Goal: Task Accomplishment & Management: Use online tool/utility

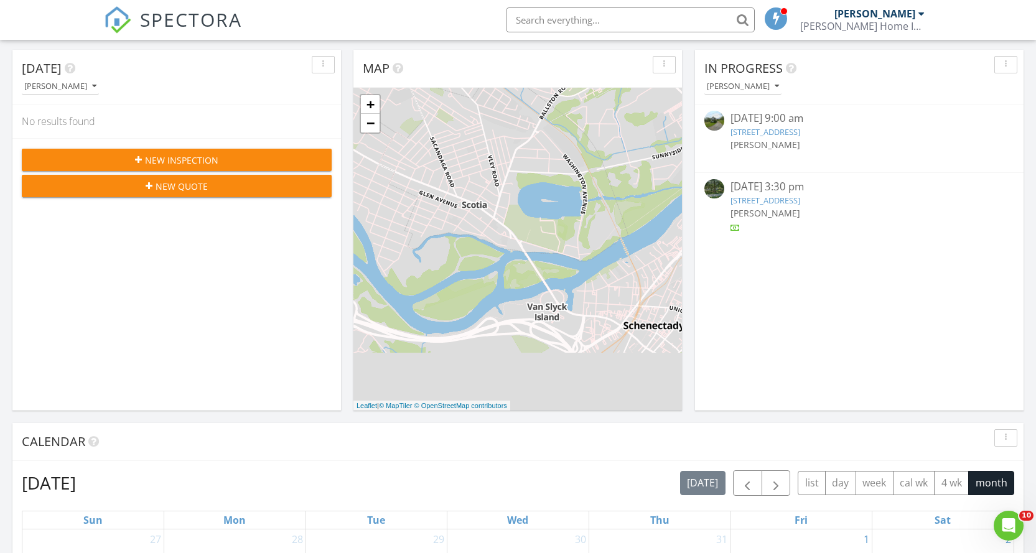
click at [753, 129] on link "88 Mechanic St, Hoosick Falls, NY 12090" at bounding box center [765, 131] width 70 height 11
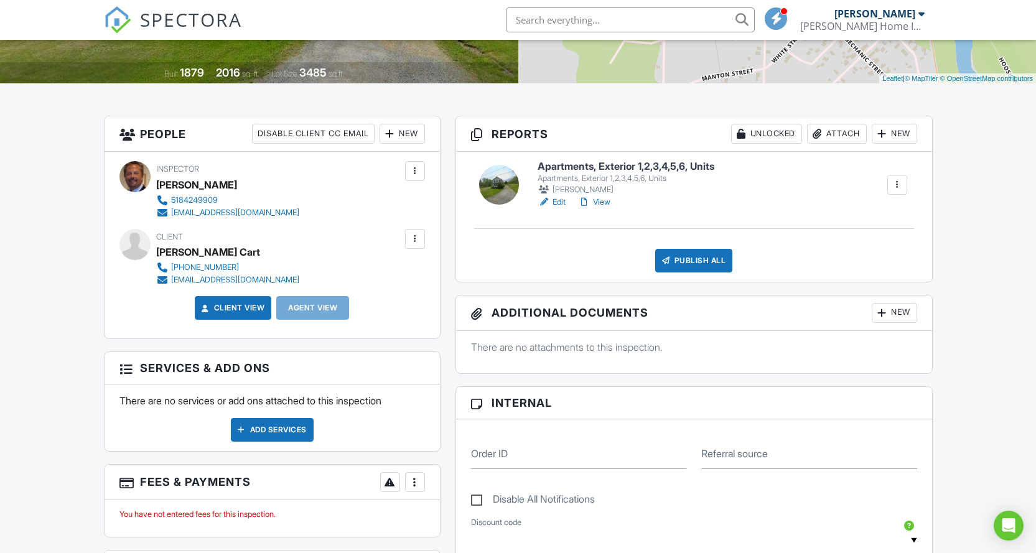
click at [560, 202] on link "Edit" at bounding box center [551, 202] width 28 height 12
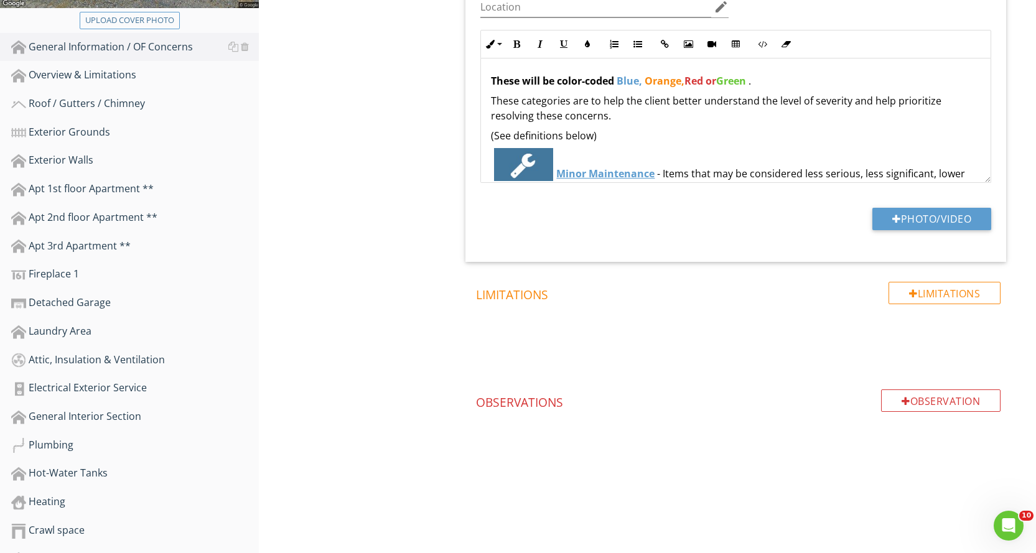
scroll to position [373, 0]
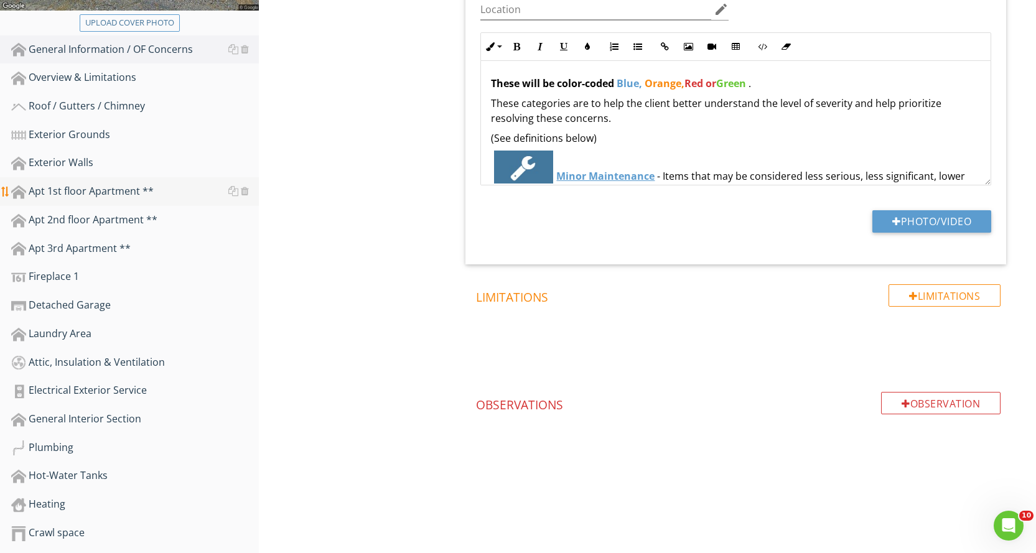
click at [126, 190] on div "Apt 1st floor Apartment **" at bounding box center [135, 192] width 248 height 16
type textarea "<p><strong>These will be color-coded</strong> <strong><span style="color: rgb(9…"
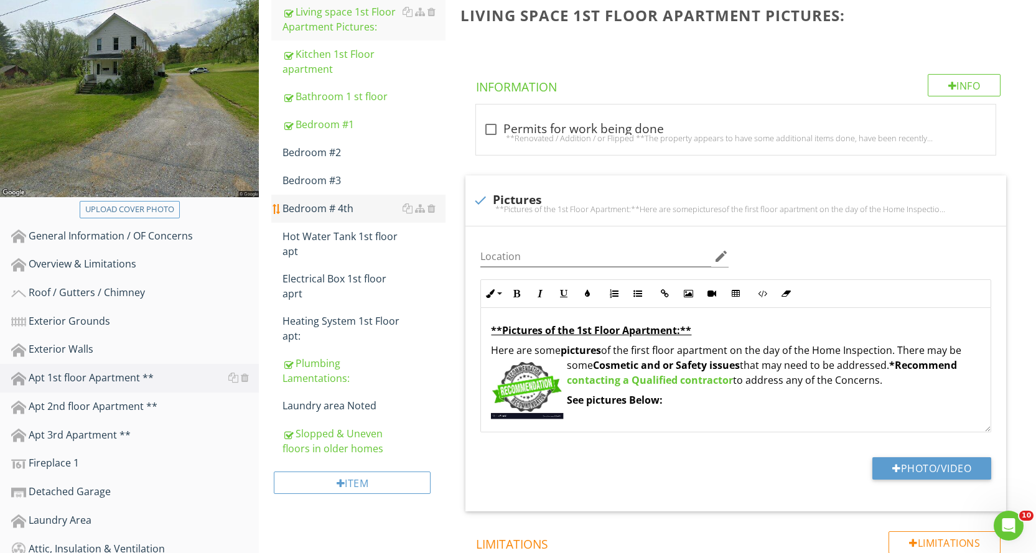
scroll to position [124, 0]
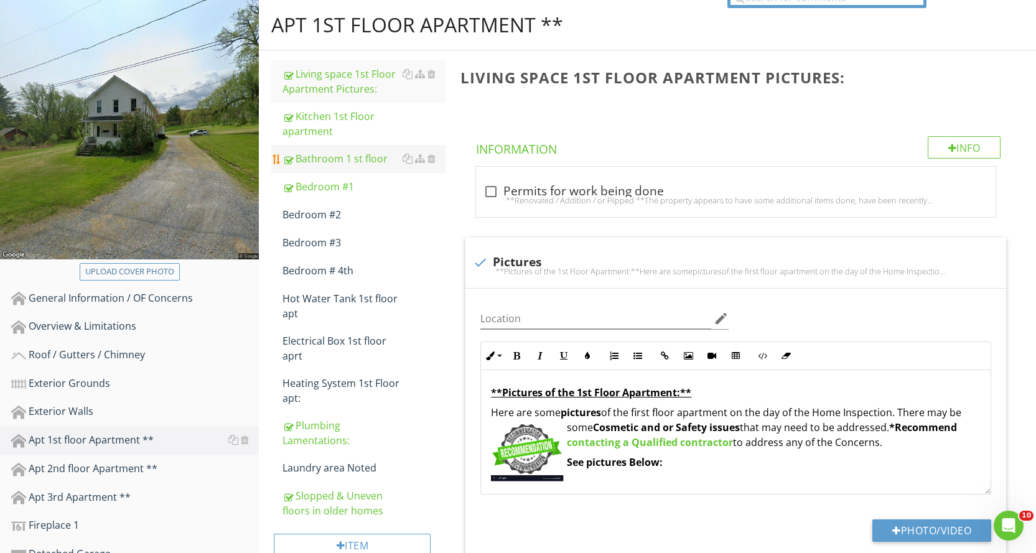
click at [351, 164] on div "Bathroom 1 st floor" at bounding box center [363, 158] width 163 height 15
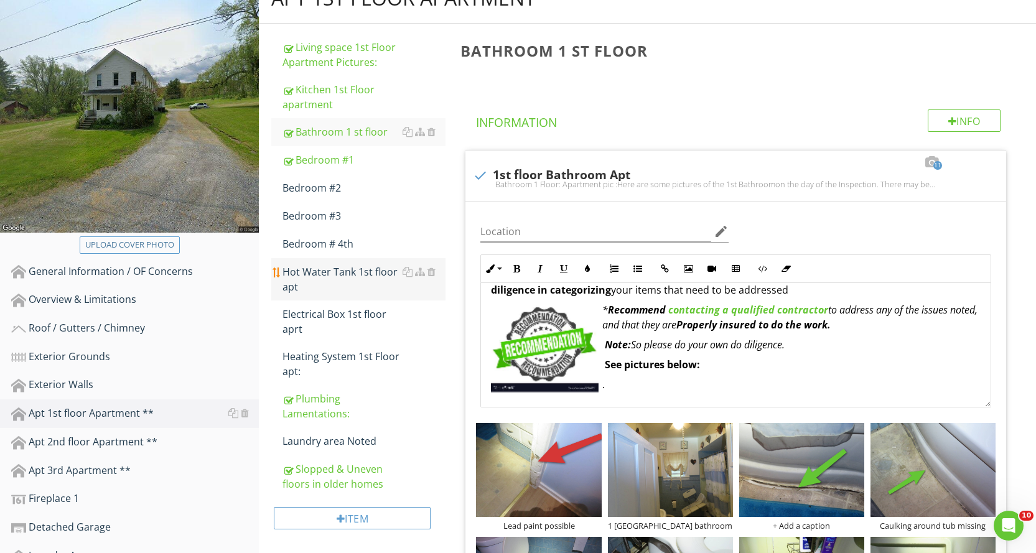
scroll to position [124, 0]
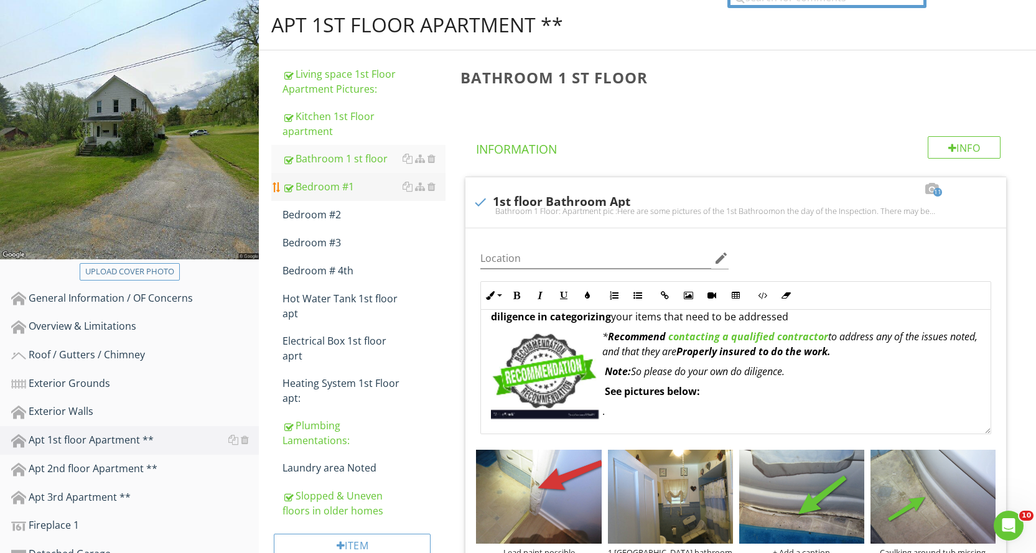
click at [350, 185] on div "Bedroom #1" at bounding box center [363, 186] width 163 height 15
type textarea "<p><strong>Bathroom 1 Floor: Apartment p</strong>ic :<br>Here are some pictures…"
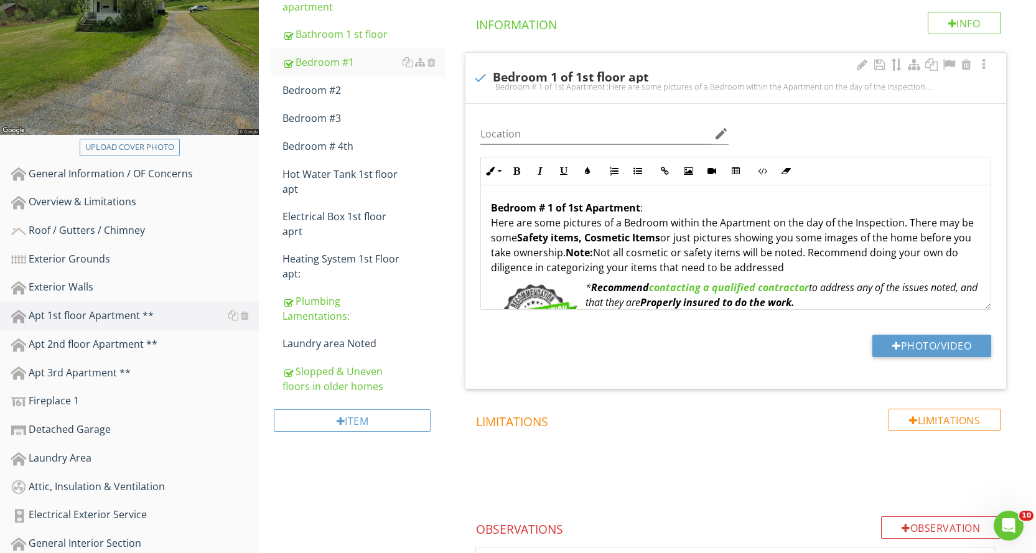
scroll to position [60, 0]
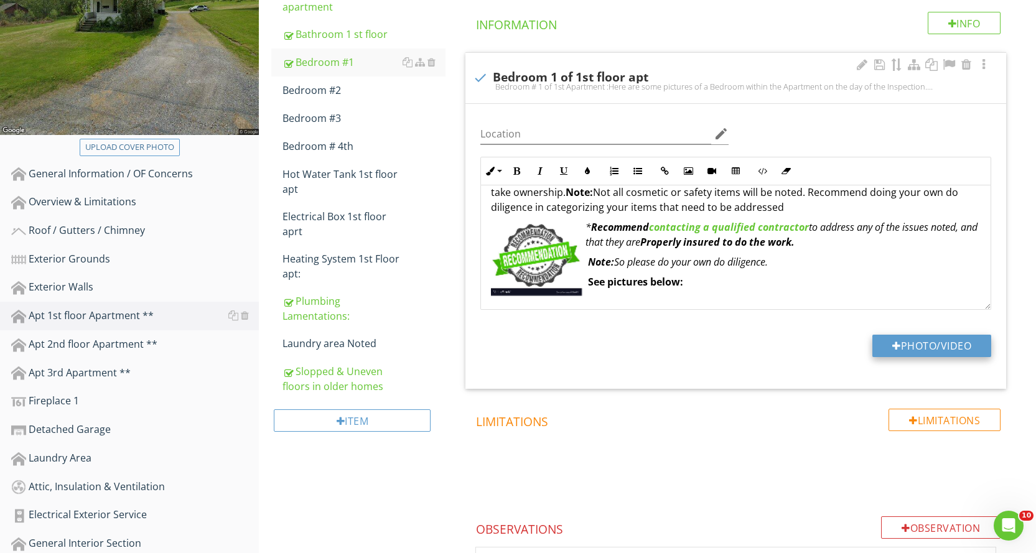
click at [922, 342] on button "Photo/Video" at bounding box center [931, 346] width 119 height 22
type input "C:\fakepath\IMG_8608.JPG"
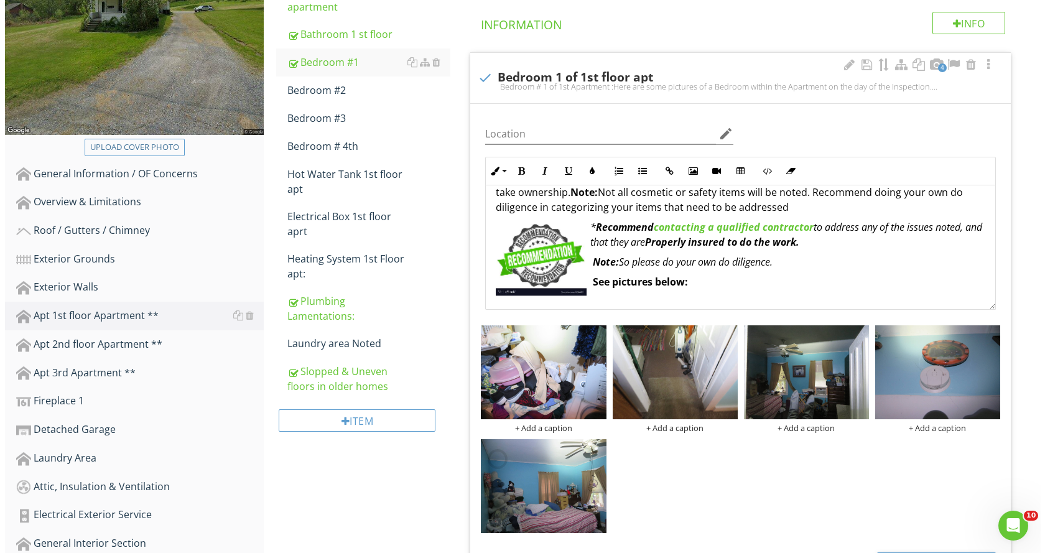
scroll to position [373, 0]
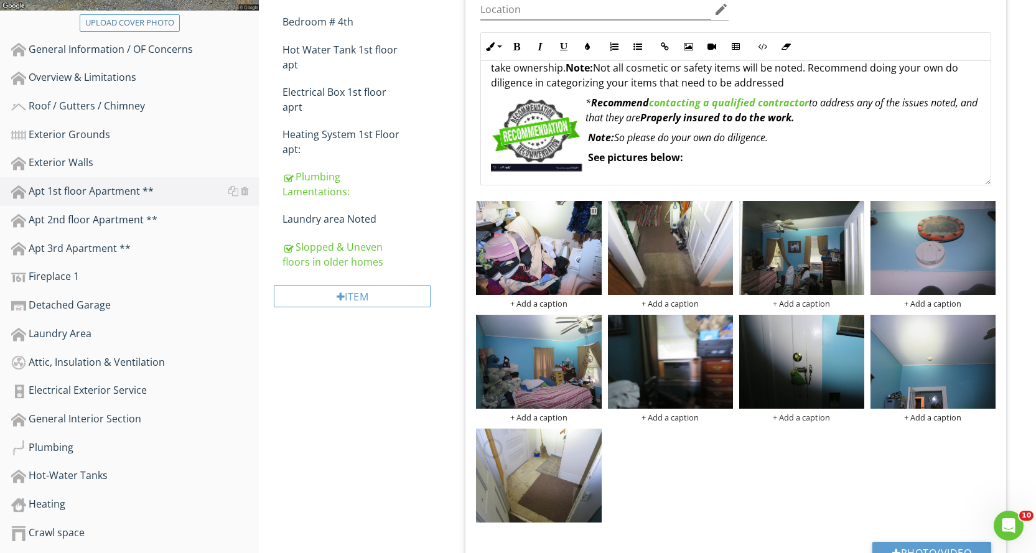
click at [595, 212] on div at bounding box center [594, 210] width 8 height 10
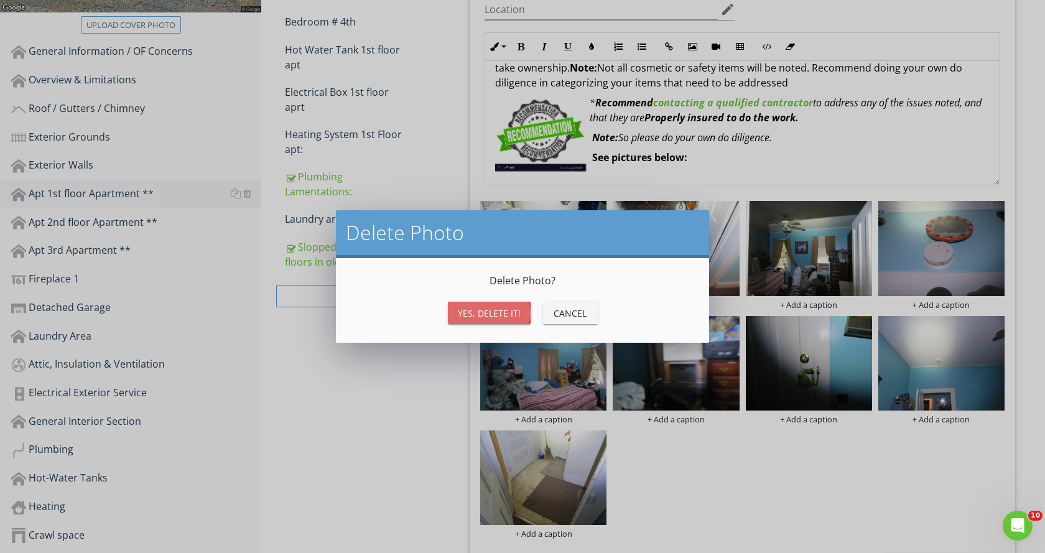
click at [488, 307] on div "Yes, Delete it!" at bounding box center [489, 313] width 63 height 13
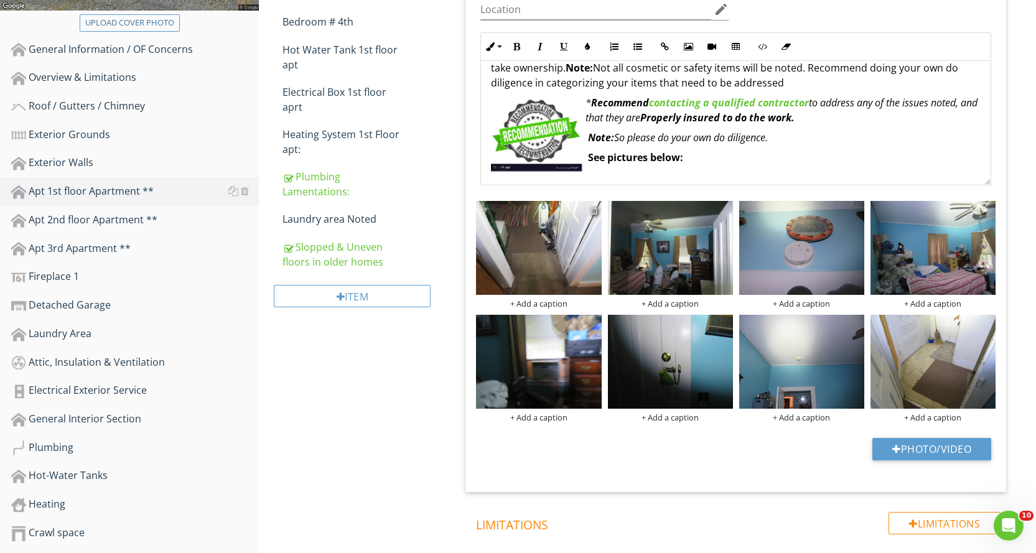
click at [594, 212] on div at bounding box center [594, 210] width 8 height 10
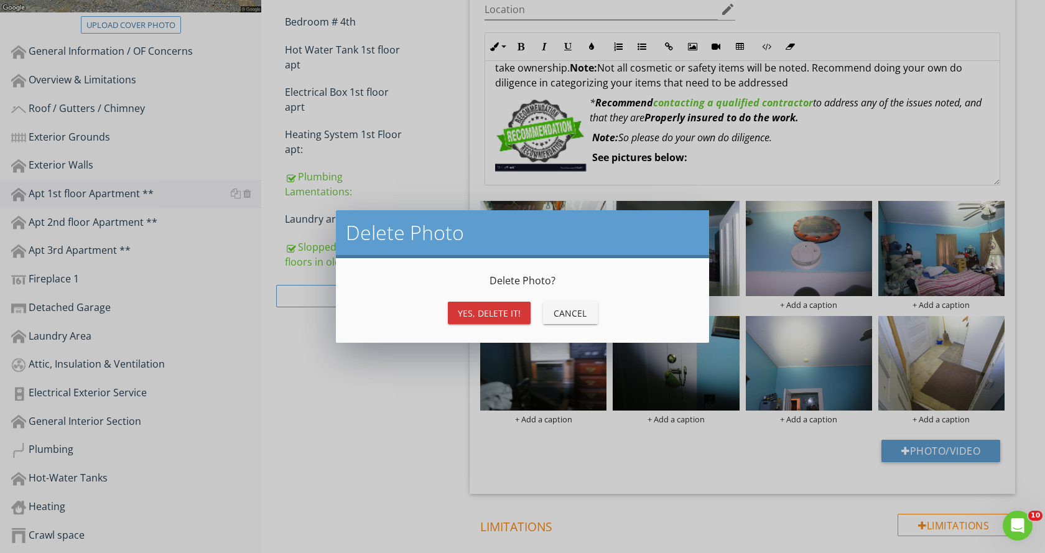
click at [518, 317] on div "Yes, Delete it!" at bounding box center [489, 313] width 63 height 13
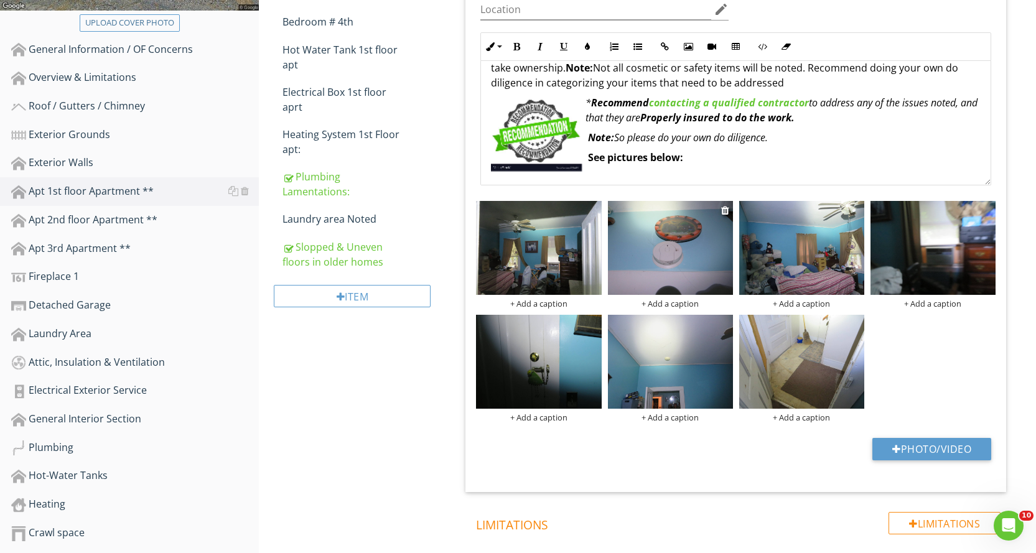
click at [678, 264] on img at bounding box center [670, 248] width 125 height 94
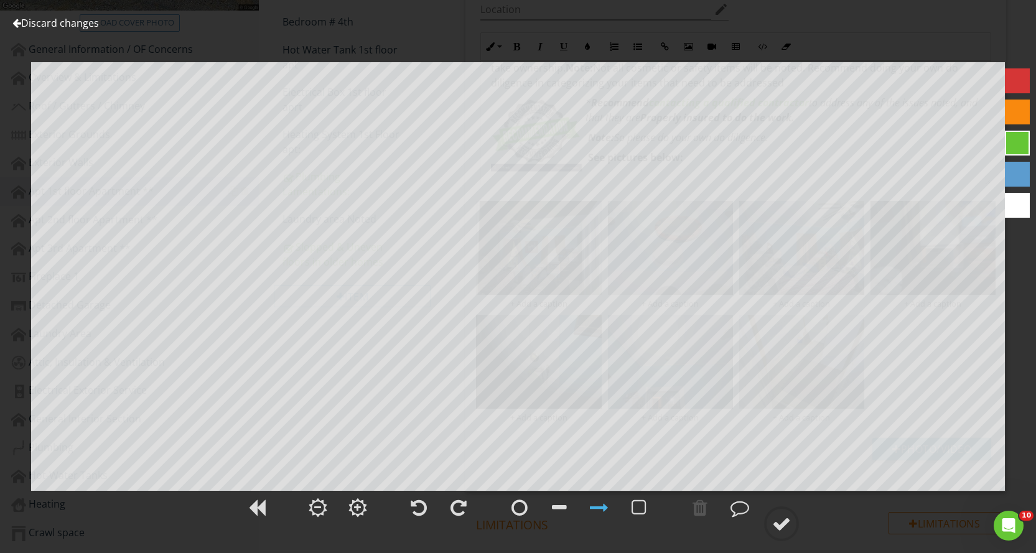
click at [1012, 117] on div at bounding box center [1017, 112] width 25 height 25
click at [1015, 141] on div at bounding box center [1017, 143] width 25 height 25
click at [1010, 177] on div at bounding box center [1017, 174] width 25 height 25
click at [783, 524] on div at bounding box center [781, 523] width 19 height 19
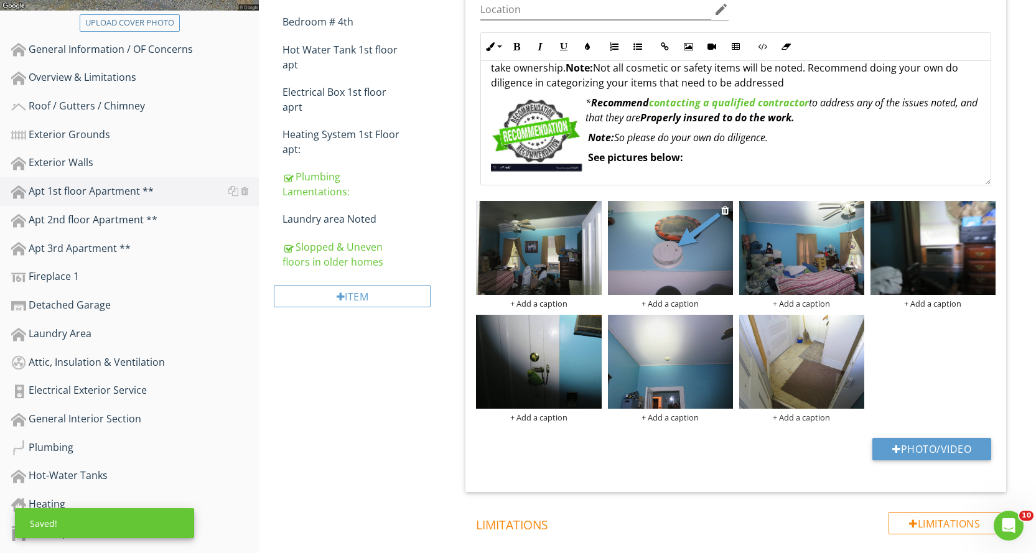
click at [697, 304] on div "+ Add a caption" at bounding box center [670, 304] width 125 height 10
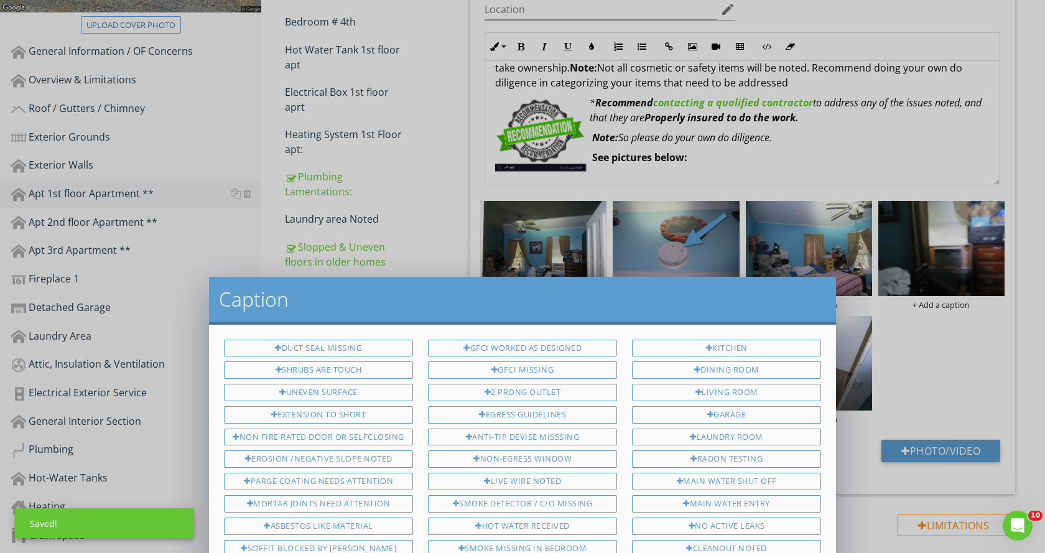
scroll to position [0, 0]
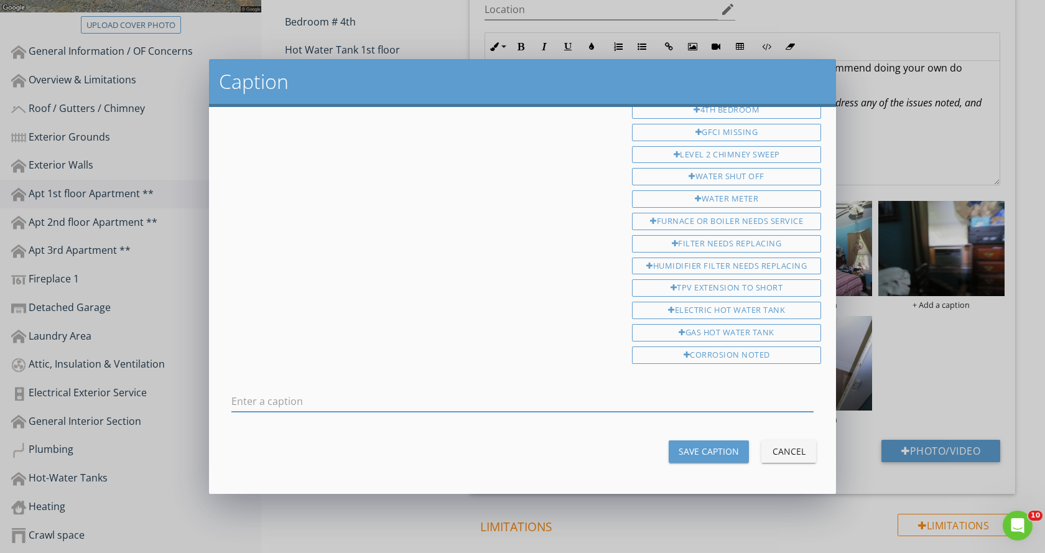
click at [274, 404] on input "text" at bounding box center [522, 401] width 582 height 21
type input "Smoke detector noted and should be updated"
click at [709, 449] on div "Save Caption" at bounding box center [709, 451] width 60 height 13
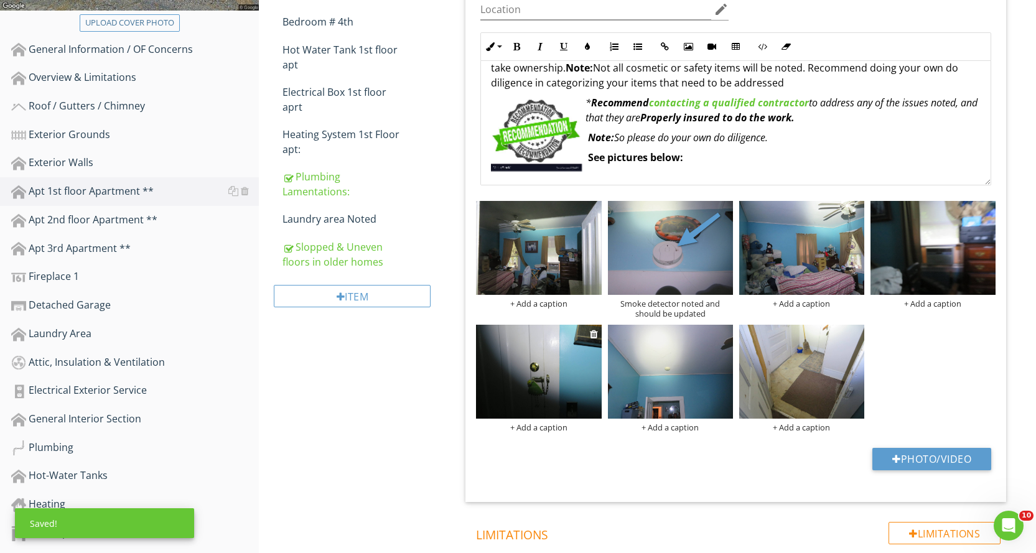
click at [540, 392] on img at bounding box center [538, 372] width 125 height 94
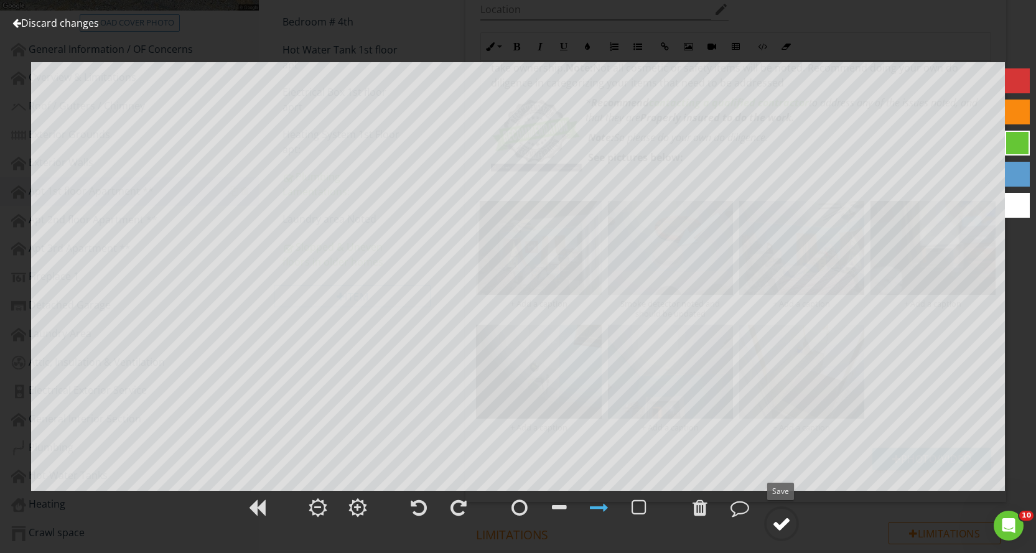
click at [786, 522] on div at bounding box center [781, 523] width 19 height 19
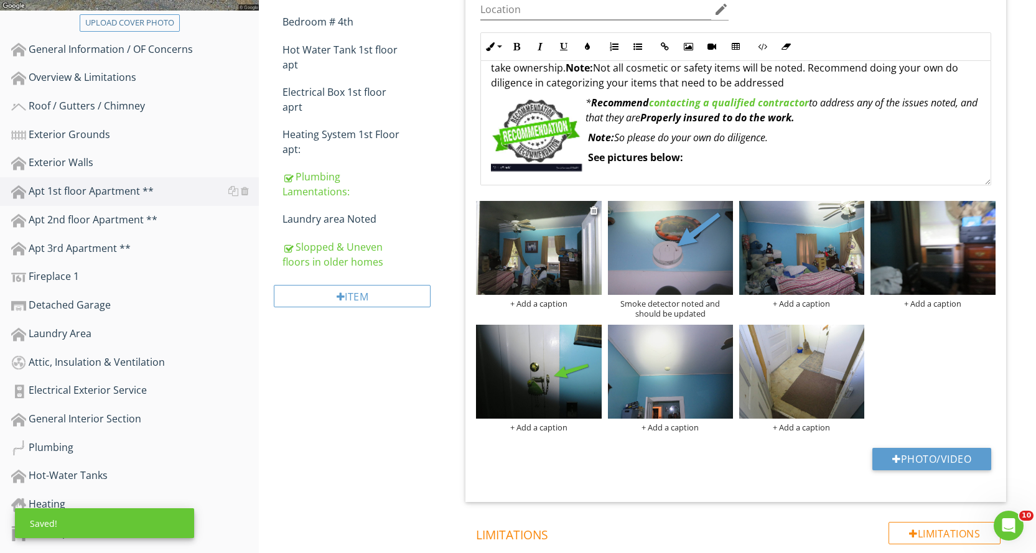
click at [559, 262] on img at bounding box center [538, 248] width 125 height 94
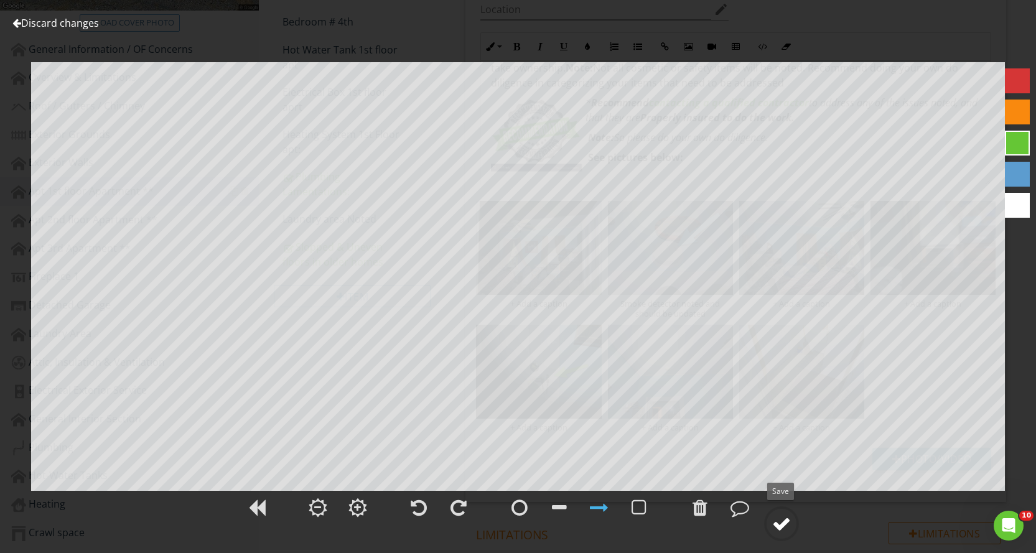
click at [779, 523] on div at bounding box center [781, 523] width 19 height 19
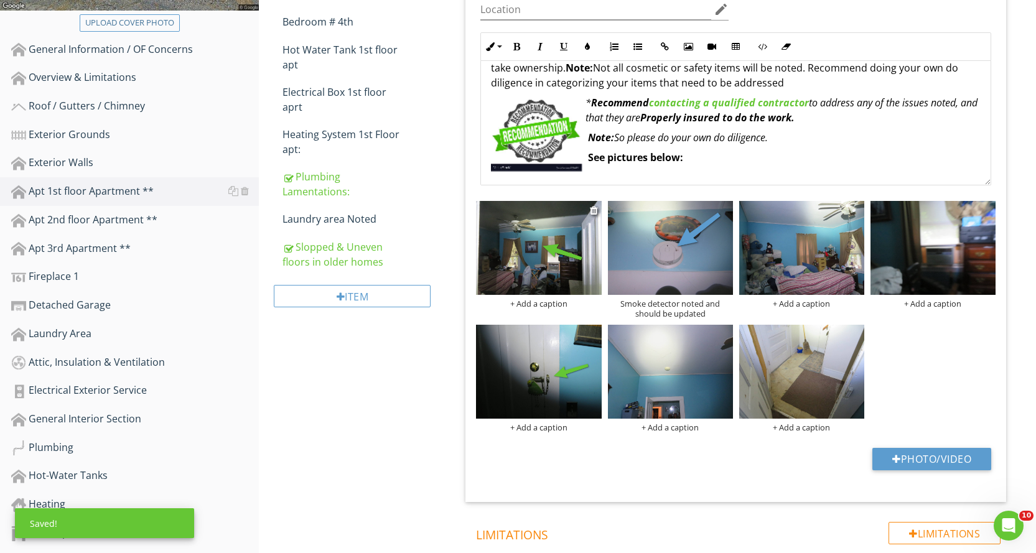
click at [525, 302] on div "+ Add a caption" at bounding box center [538, 304] width 125 height 10
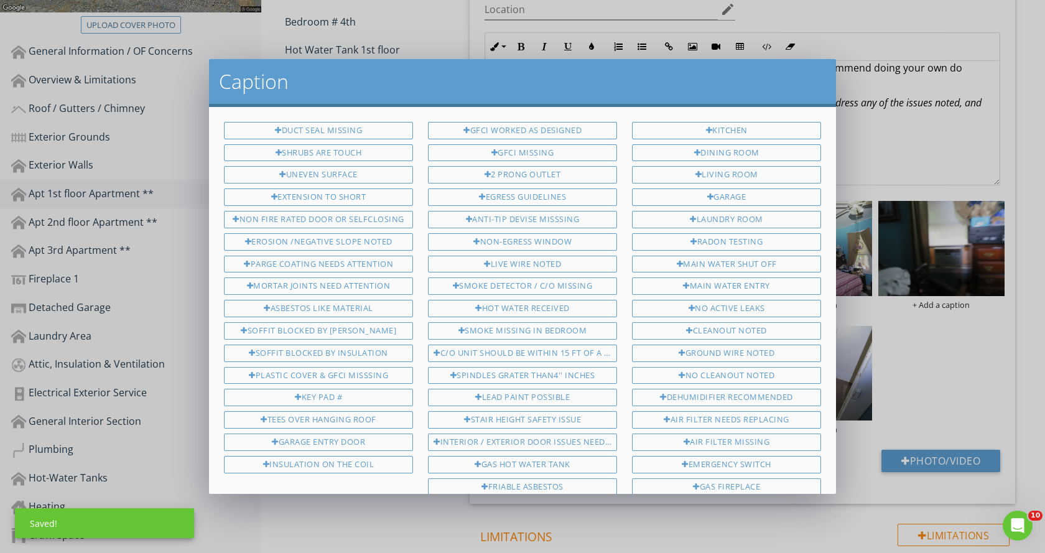
scroll to position [666, 0]
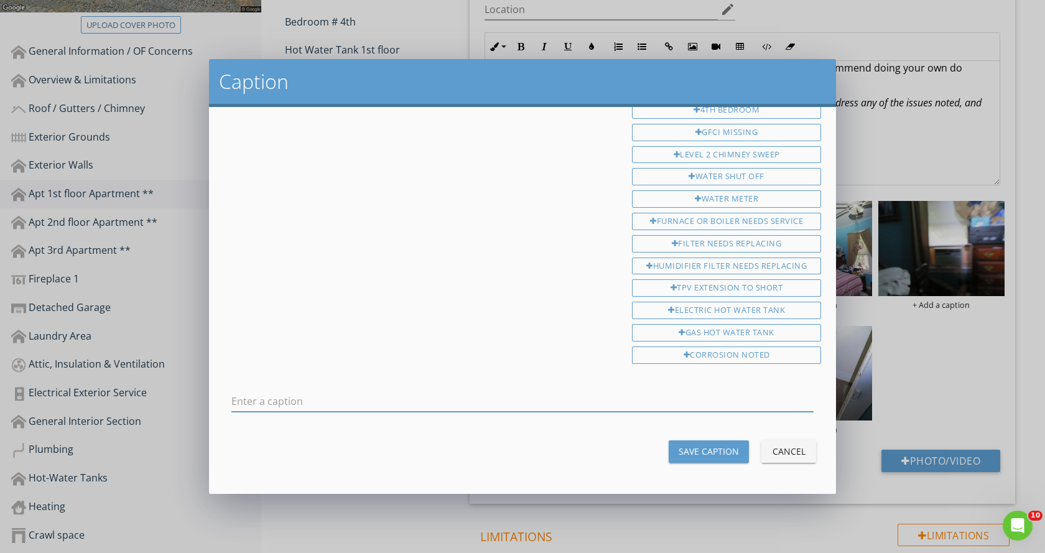
click at [314, 401] on input "text" at bounding box center [522, 401] width 582 height 21
type input "bedroom"
click at [687, 452] on div "Save Caption" at bounding box center [709, 451] width 60 height 13
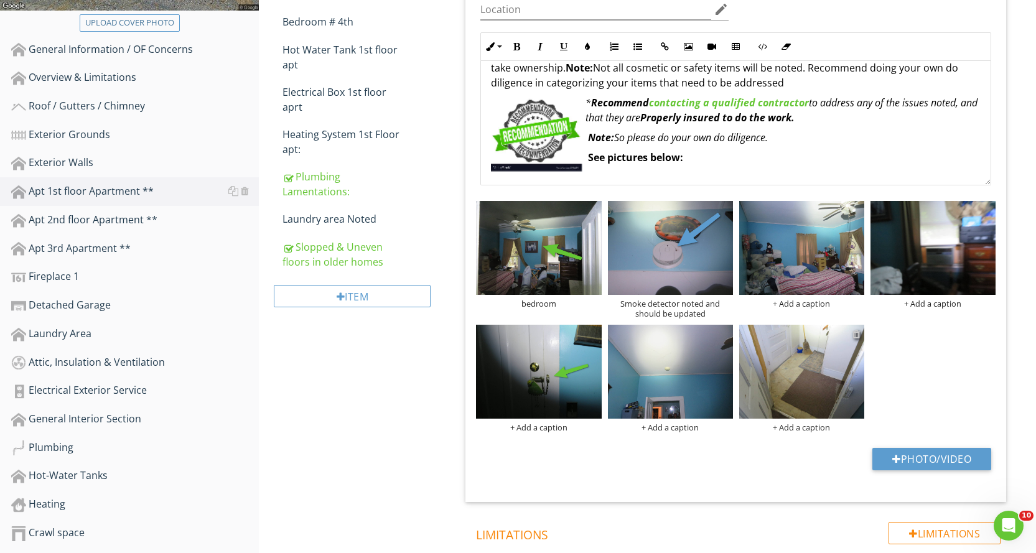
click at [857, 334] on div at bounding box center [856, 334] width 8 height 10
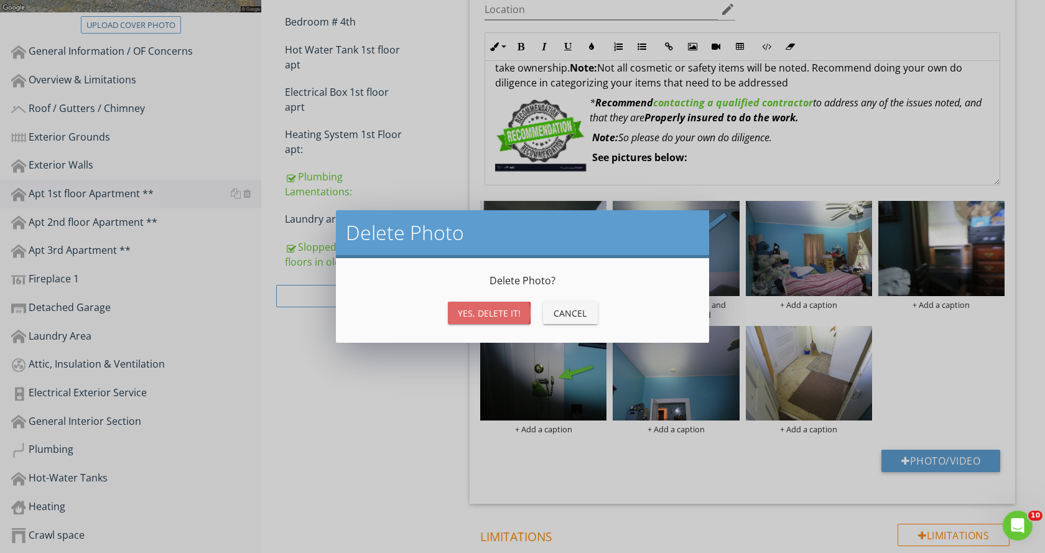
click at [498, 314] on div "Yes, Delete it!" at bounding box center [489, 313] width 63 height 13
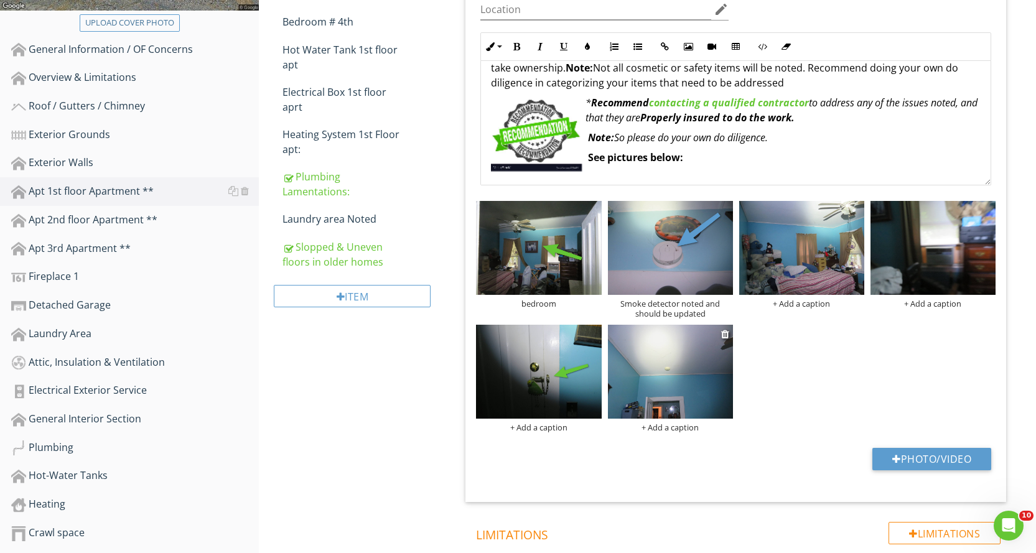
click at [709, 386] on img at bounding box center [670, 372] width 125 height 94
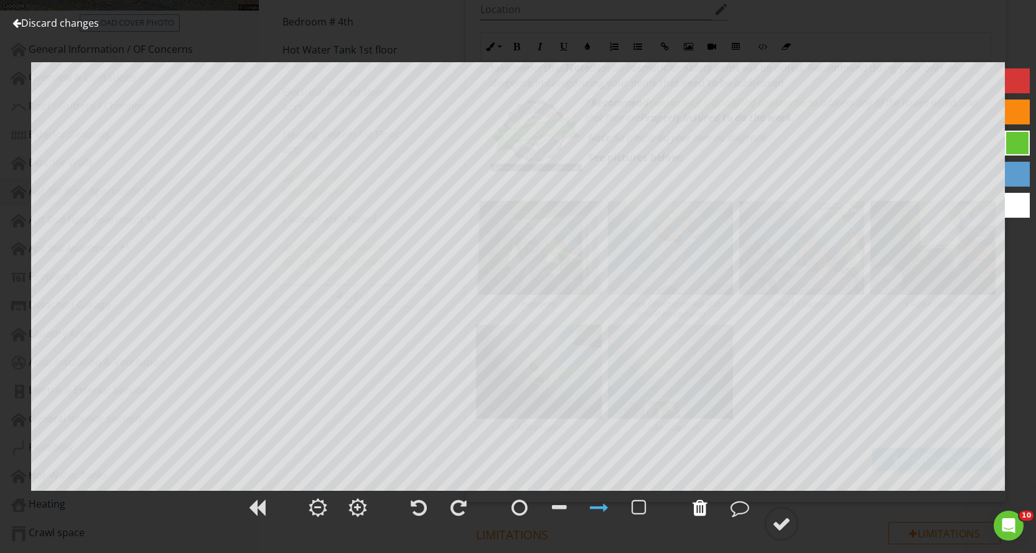
click at [698, 503] on div at bounding box center [699, 507] width 15 height 19
click at [1014, 81] on div at bounding box center [1017, 80] width 25 height 25
click at [789, 523] on div at bounding box center [781, 523] width 19 height 19
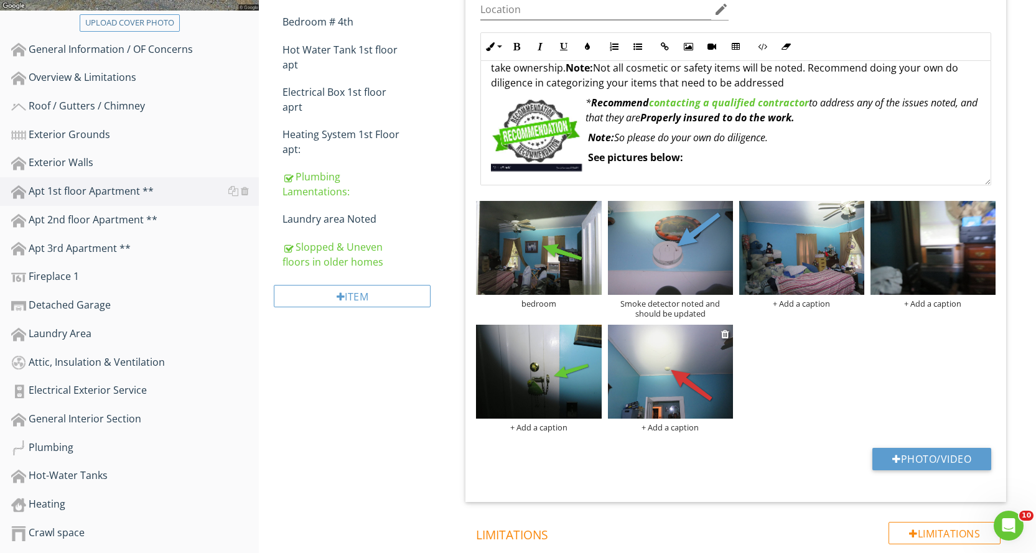
click at [690, 427] on div "+ Add a caption" at bounding box center [670, 427] width 125 height 10
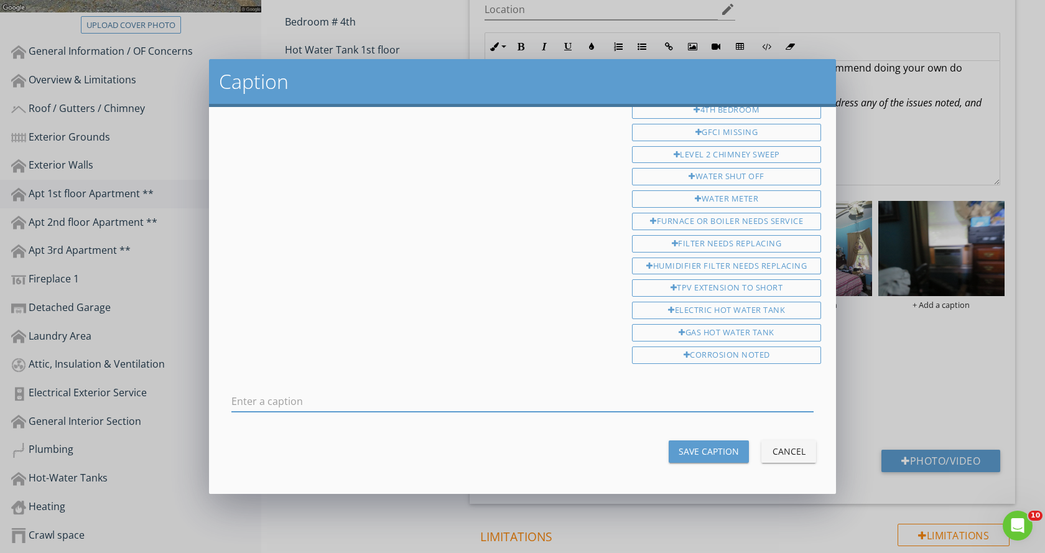
click at [374, 405] on input "text" at bounding box center [522, 401] width 582 height 21
type input "Smoke detector may be outdated and needs to be addressed"
click at [674, 444] on button "Save Caption" at bounding box center [709, 451] width 80 height 22
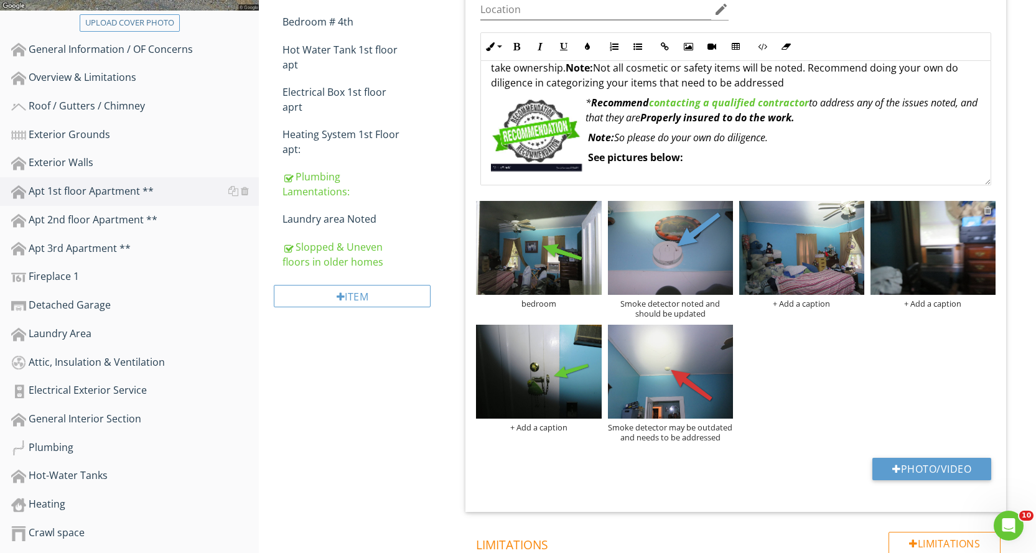
click at [987, 207] on div at bounding box center [988, 210] width 8 height 10
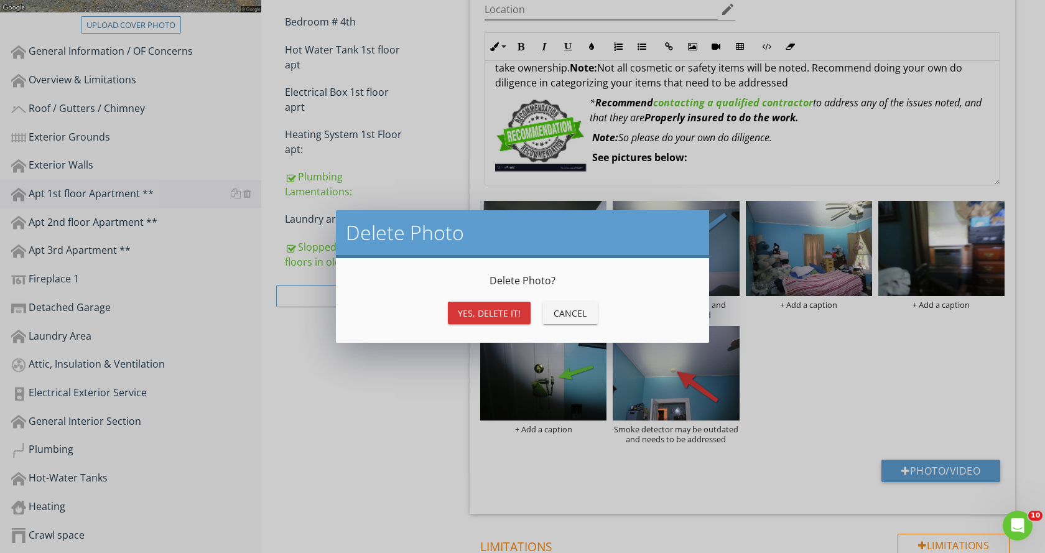
click at [511, 311] on div "Yes, Delete it!" at bounding box center [489, 313] width 63 height 13
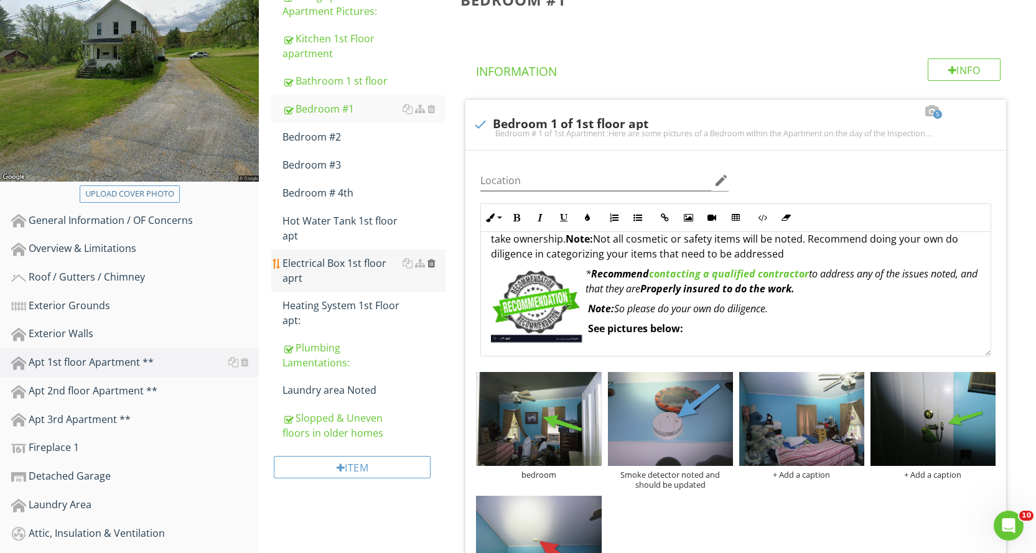
scroll to position [124, 0]
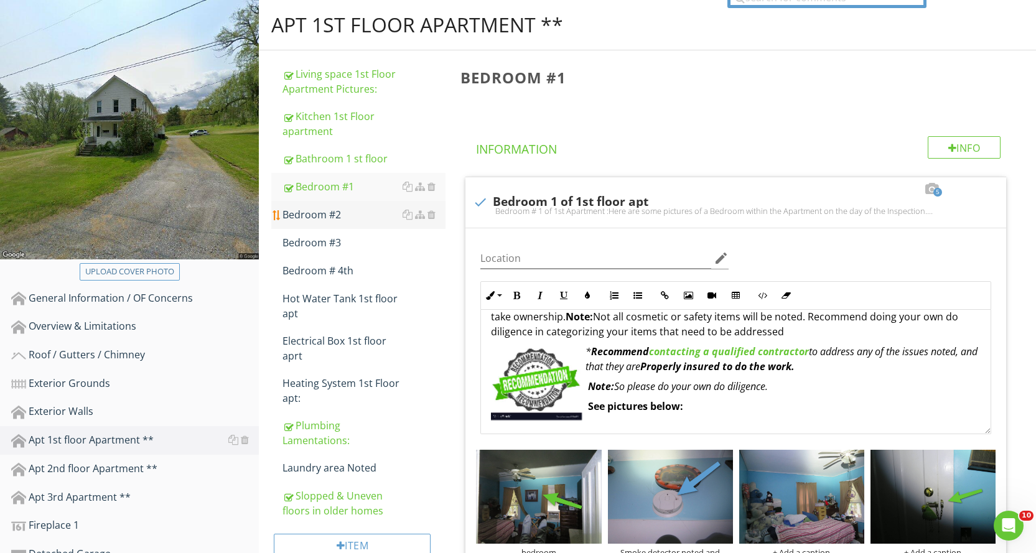
click at [356, 213] on div "Bedroom #2" at bounding box center [363, 214] width 163 height 15
type textarea "<p><strong>Bedroom # 1 of 1st Apartment</strong> :<br>Here are some pictures of…"
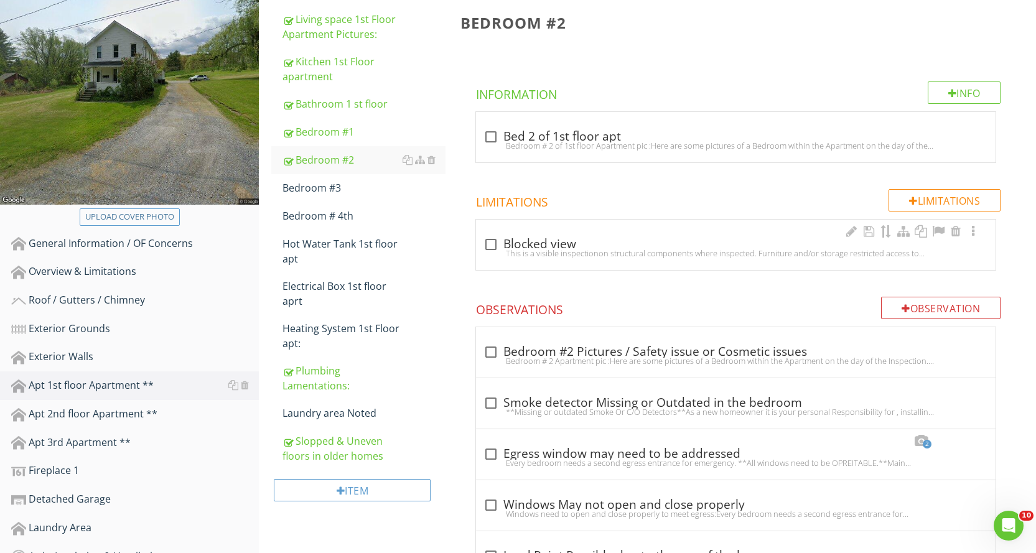
scroll to position [249, 0]
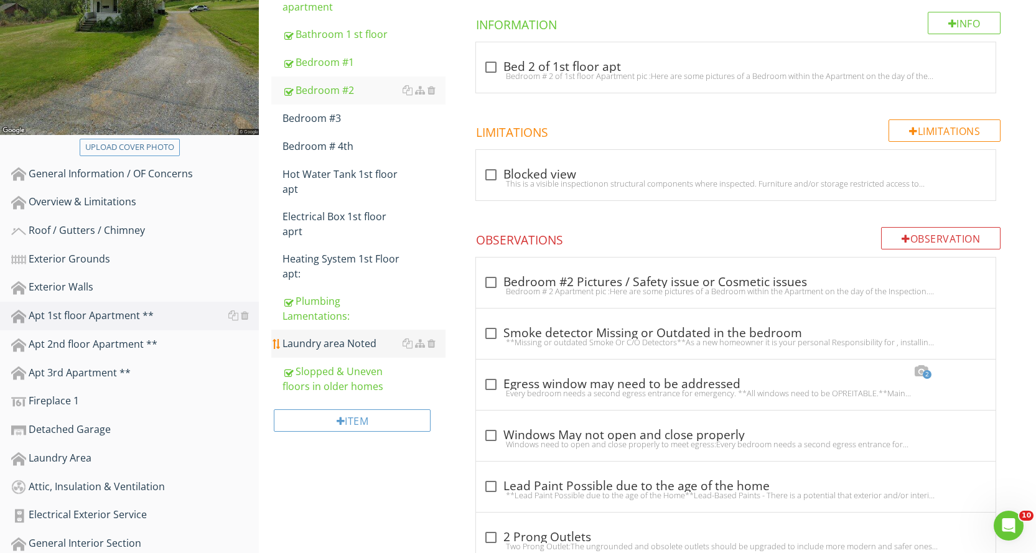
click at [349, 345] on div "Laundry area Noted" at bounding box center [363, 343] width 163 height 15
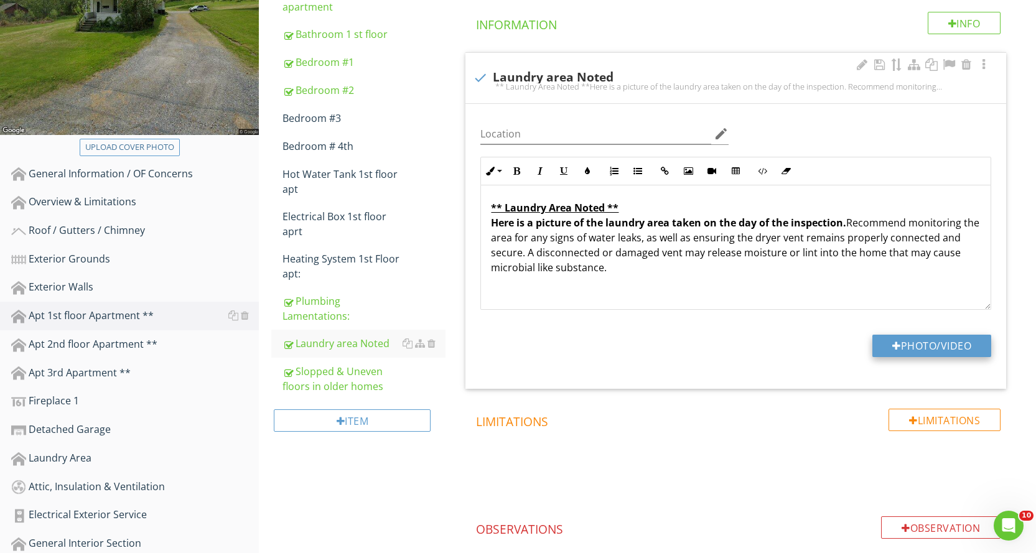
click at [927, 348] on button "Photo/Video" at bounding box center [931, 346] width 119 height 22
type input "C:\fakepath\IMG_8605.JPG"
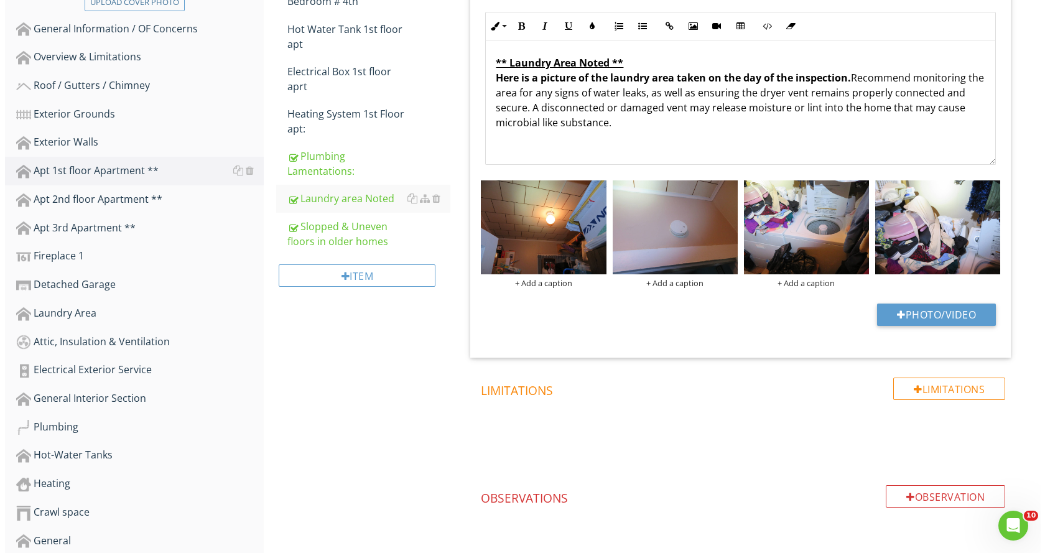
scroll to position [435, 0]
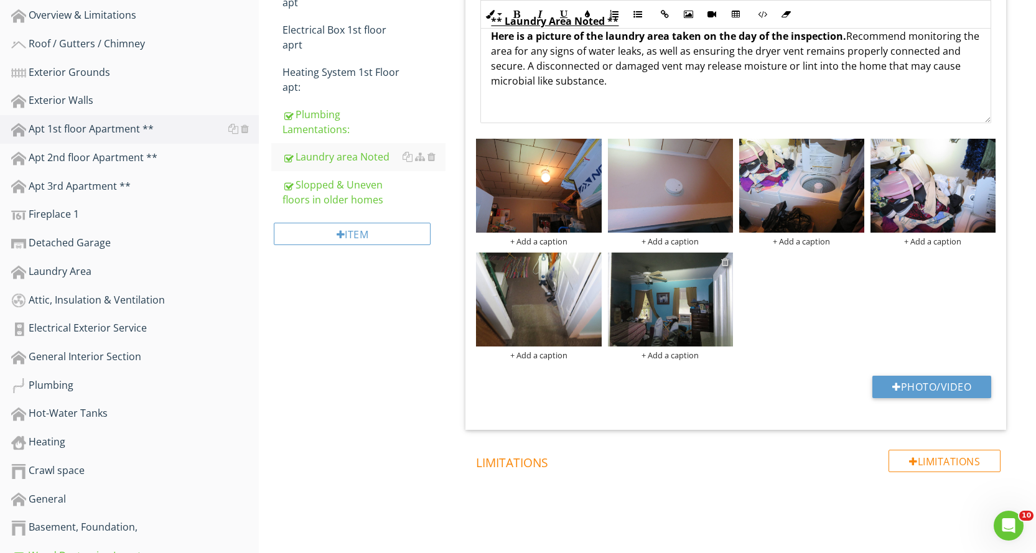
click at [723, 261] on div at bounding box center [725, 262] width 8 height 10
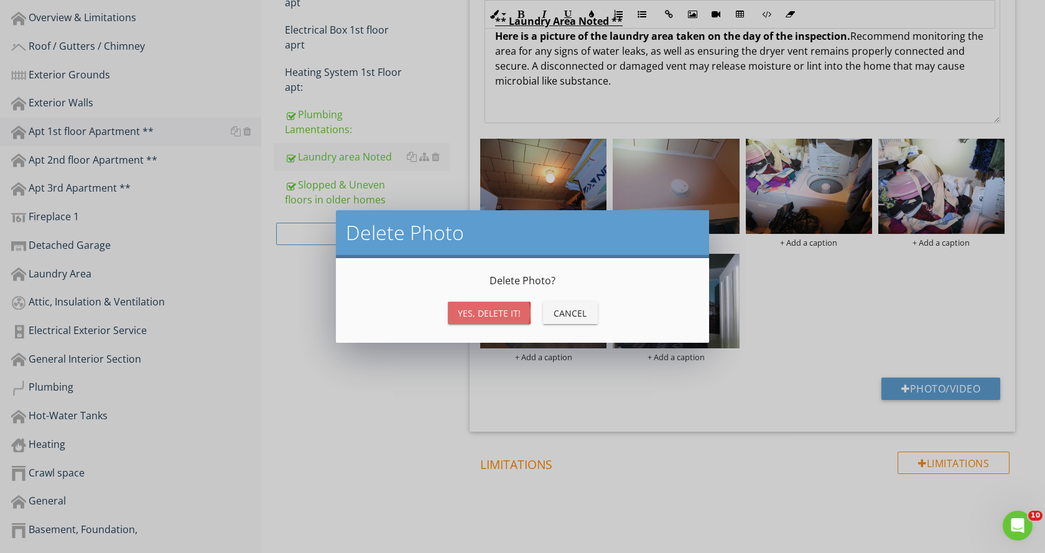
click at [509, 312] on div "Yes, Delete it!" at bounding box center [489, 313] width 63 height 13
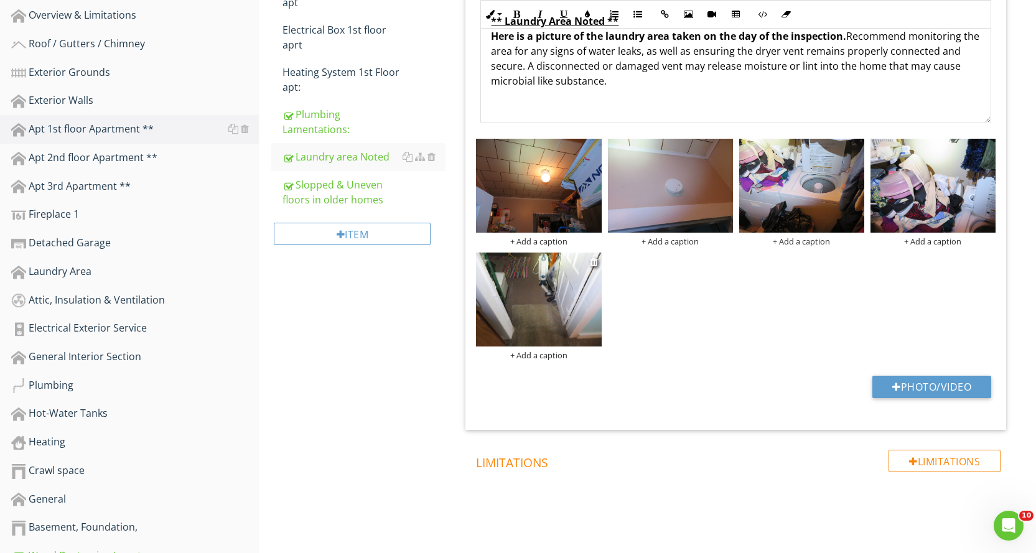
click at [515, 302] on img at bounding box center [538, 300] width 125 height 94
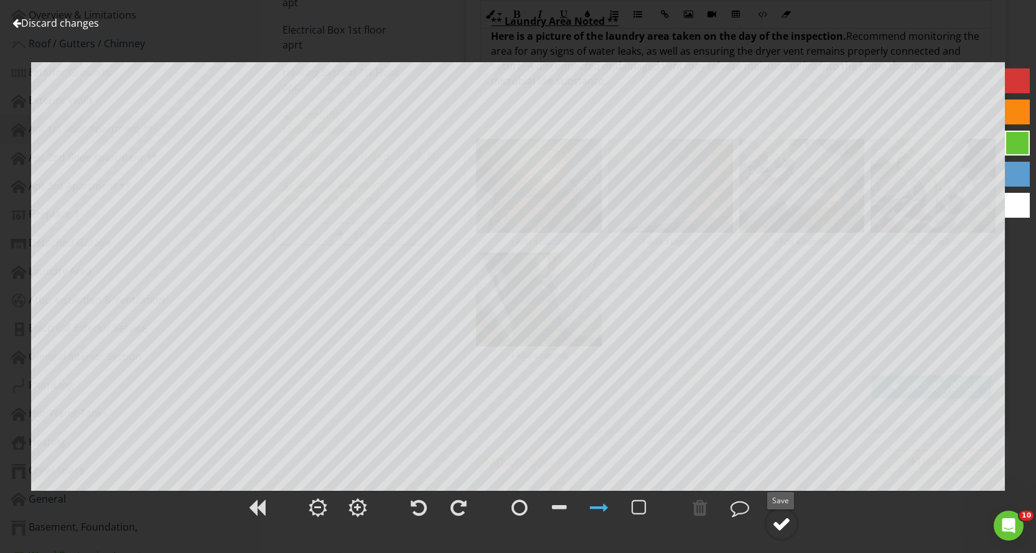
click at [781, 521] on div at bounding box center [781, 523] width 19 height 19
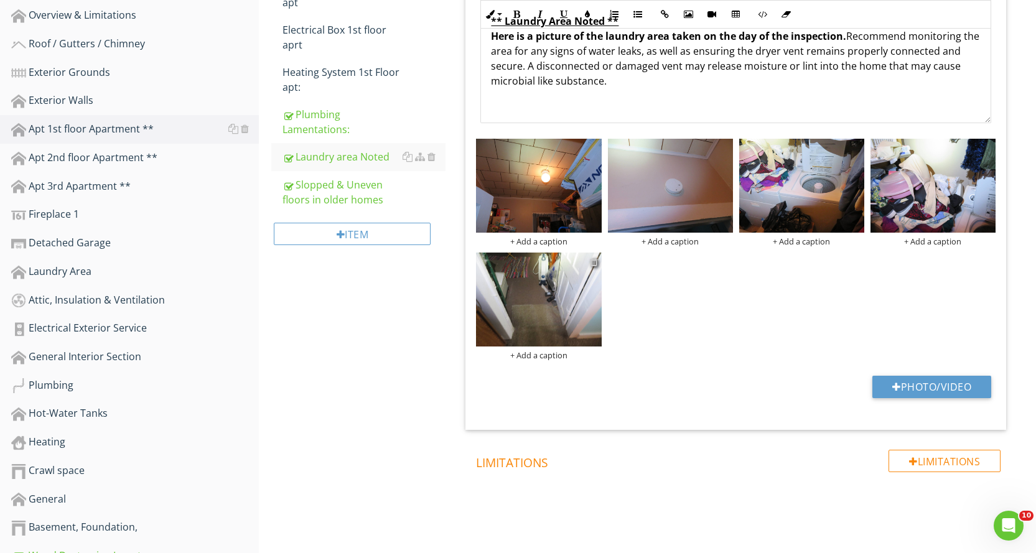
click at [596, 263] on div at bounding box center [594, 262] width 8 height 10
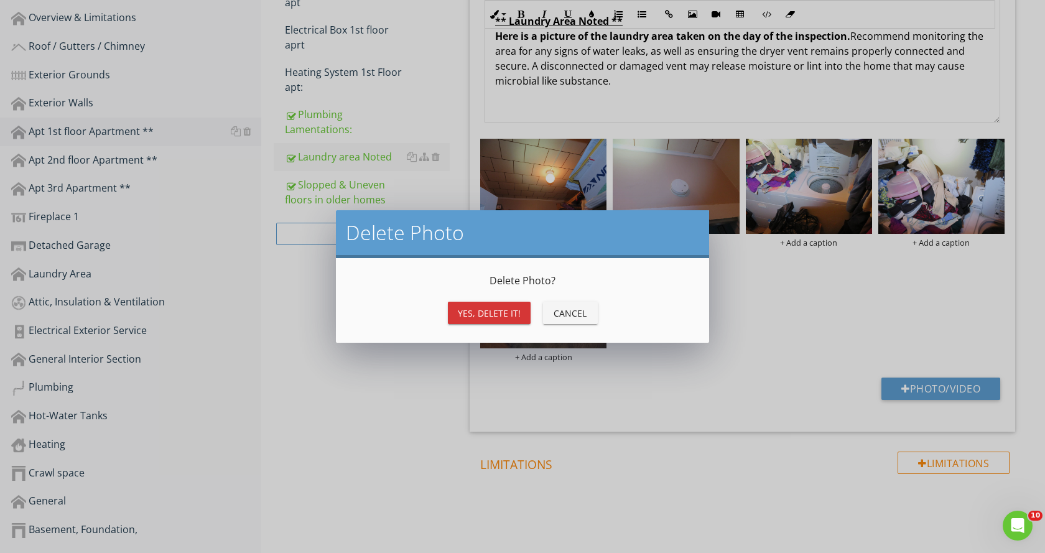
click at [508, 315] on div "Yes, Delete it!" at bounding box center [489, 313] width 63 height 13
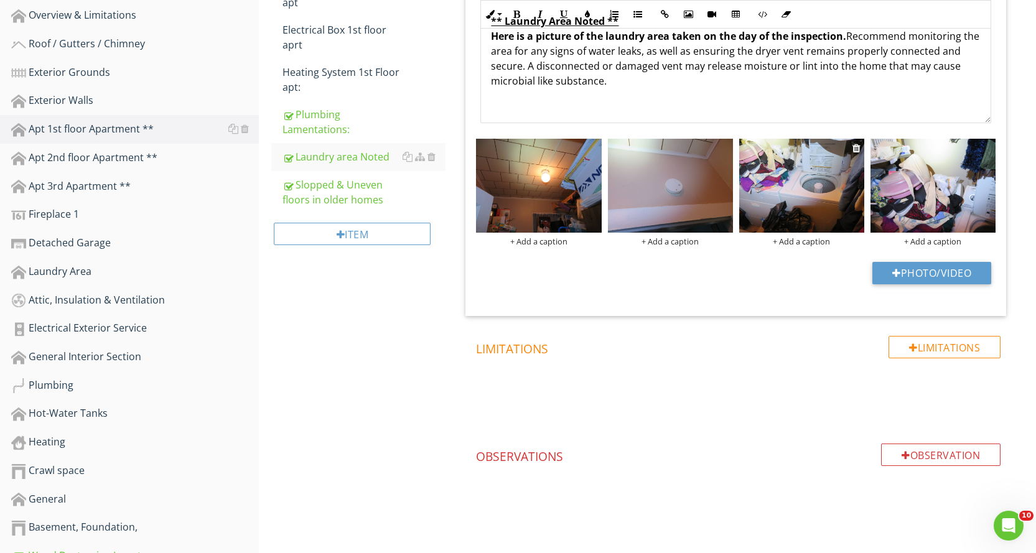
click at [839, 216] on img at bounding box center [801, 186] width 125 height 94
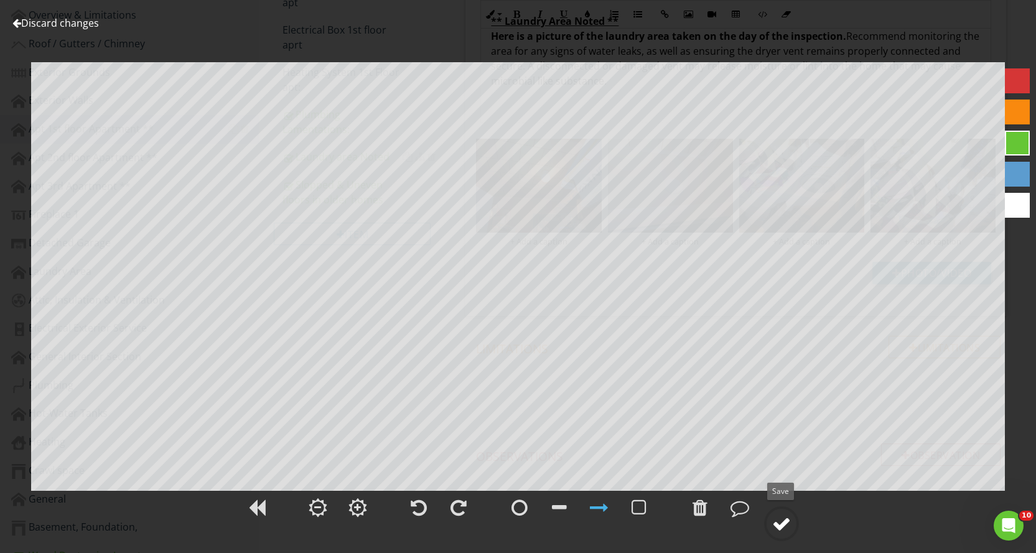
click at [779, 525] on div at bounding box center [781, 523] width 19 height 19
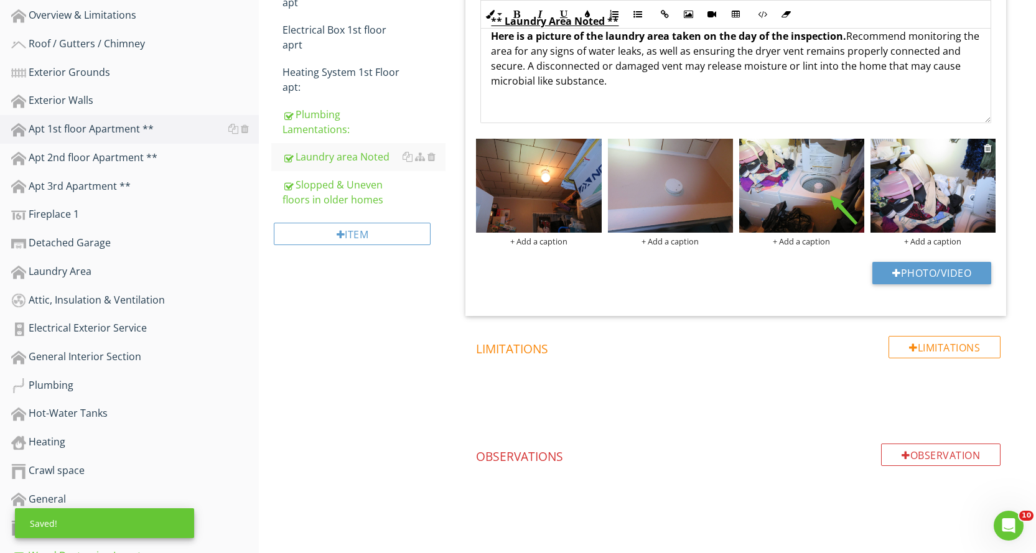
click at [953, 212] on img at bounding box center [932, 186] width 125 height 94
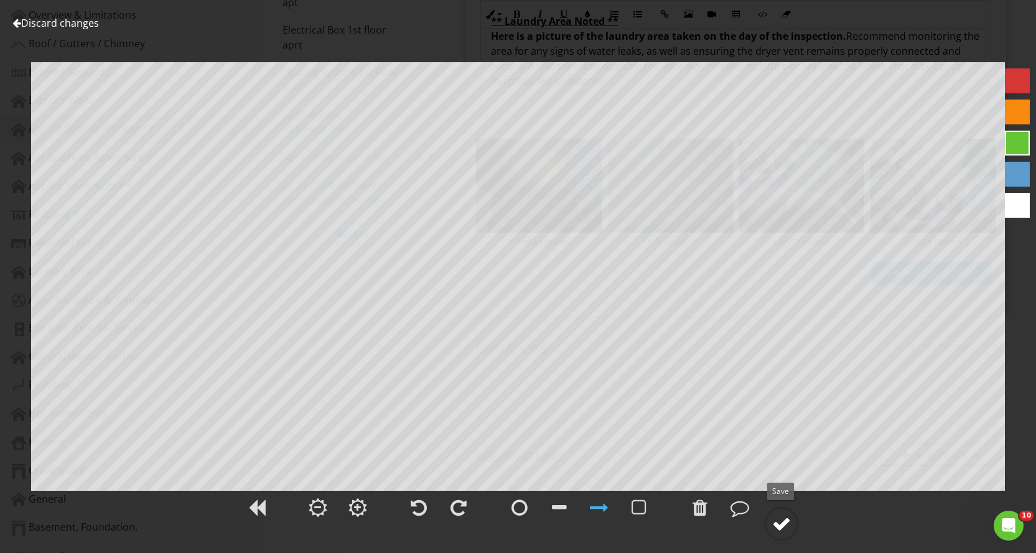
click at [786, 527] on div at bounding box center [781, 523] width 19 height 19
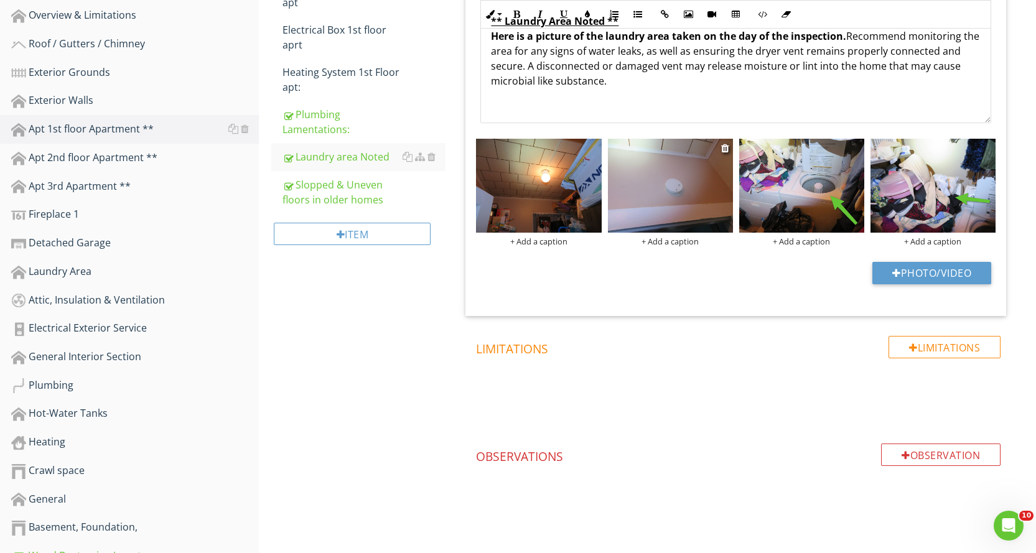
click at [675, 215] on img at bounding box center [670, 186] width 125 height 94
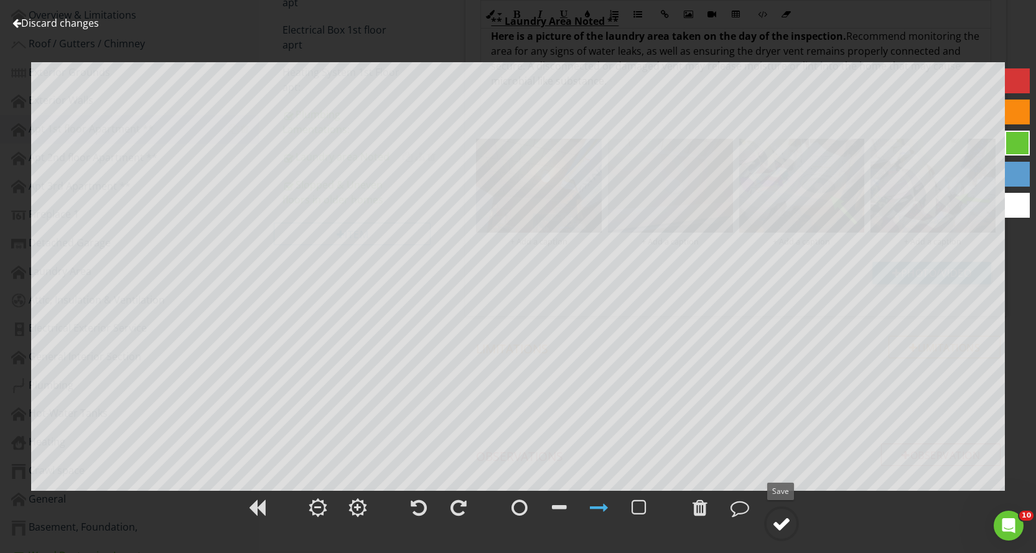
click at [786, 511] on circle at bounding box center [781, 524] width 32 height 32
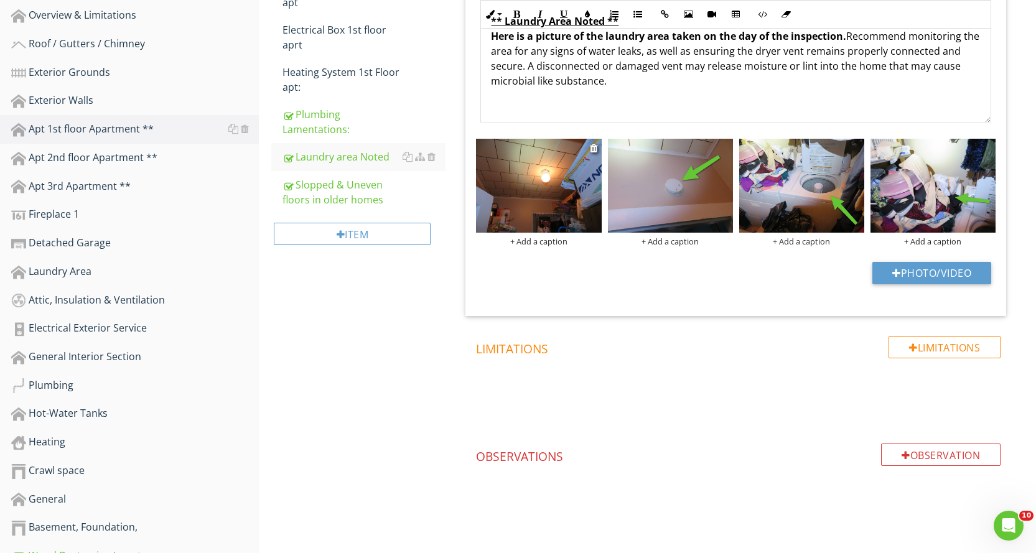
click at [567, 242] on div "+ Add a caption" at bounding box center [538, 241] width 125 height 10
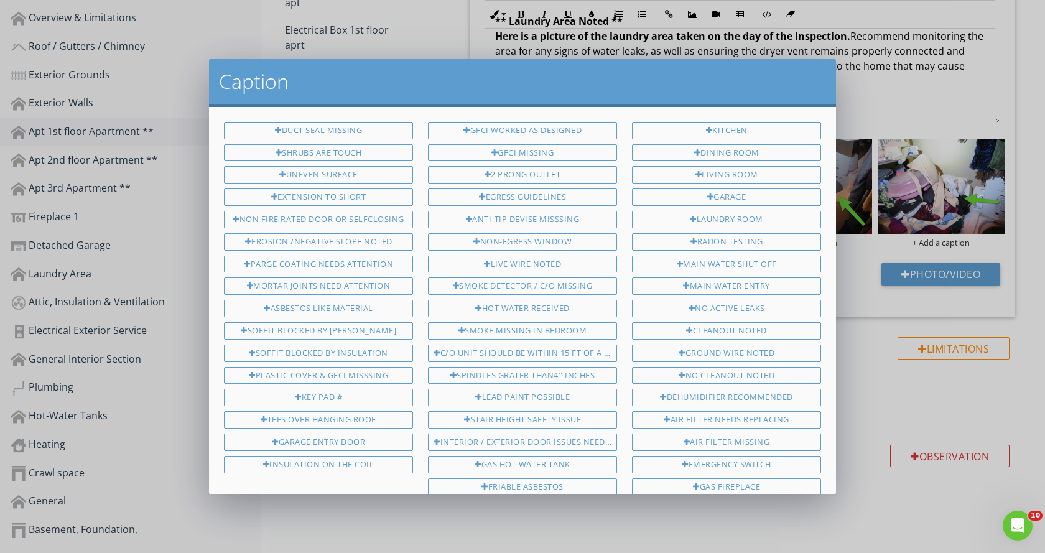
scroll to position [666, 0]
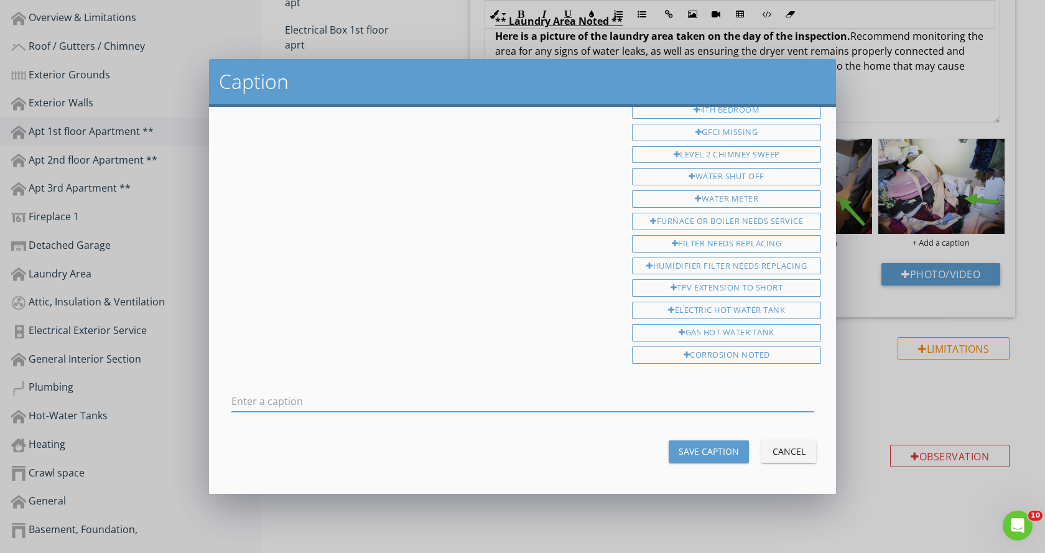
click at [344, 404] on input "text" at bounding box center [522, 401] width 582 height 21
type input "Laundry room"
click at [714, 457] on div "Save Caption" at bounding box center [709, 451] width 60 height 13
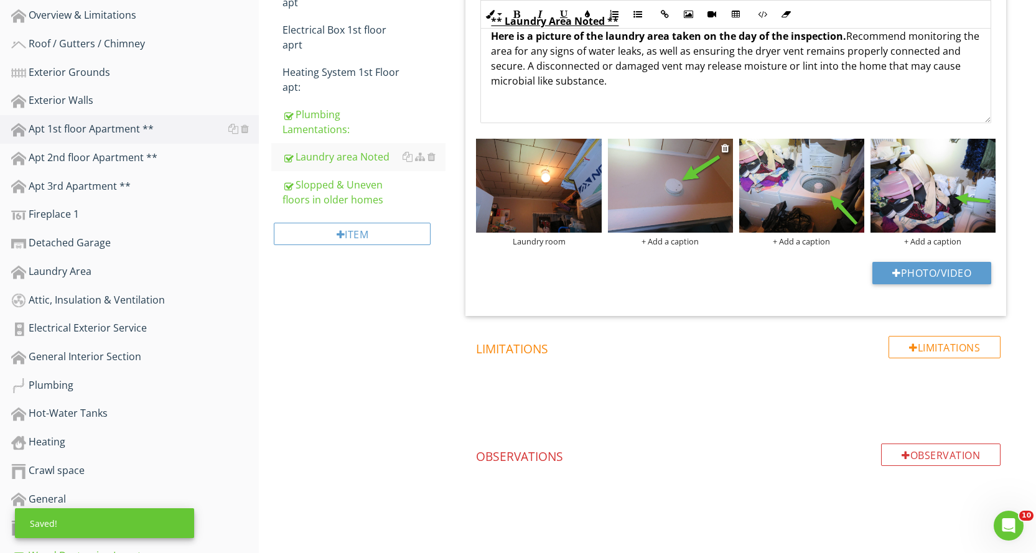
click at [677, 243] on div "+ Add a caption" at bounding box center [670, 241] width 125 height 10
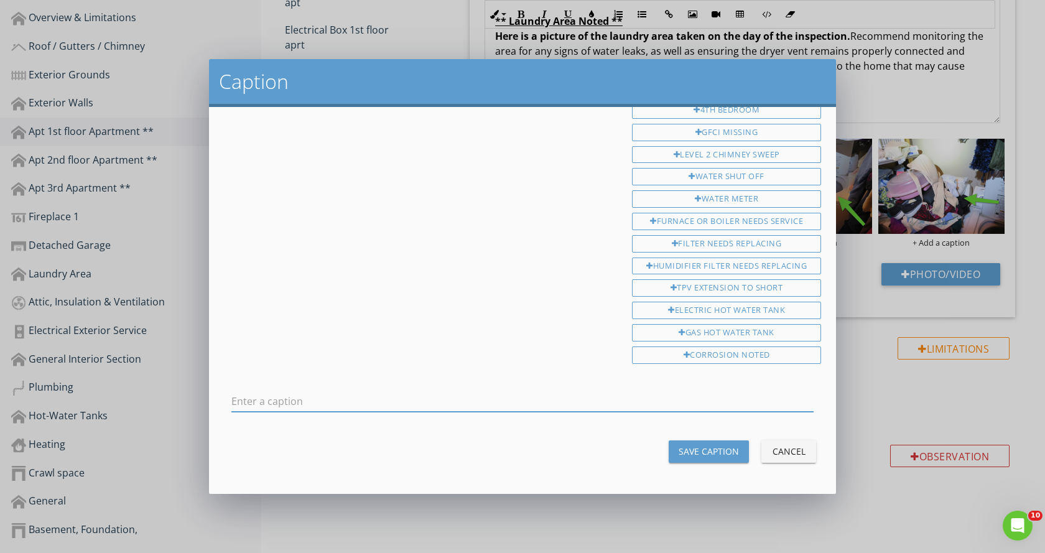
click at [366, 406] on input "text" at bounding box center [522, 401] width 582 height 21
type input "Smoke detector noted and may need up dating"
click at [730, 449] on button "Save Caption" at bounding box center [709, 451] width 80 height 22
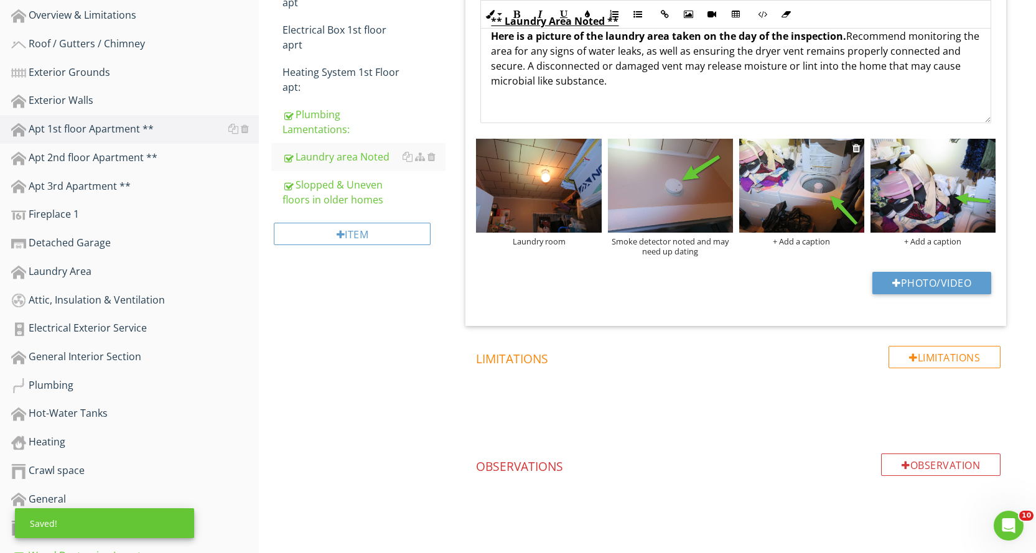
click at [840, 228] on img at bounding box center [801, 186] width 125 height 94
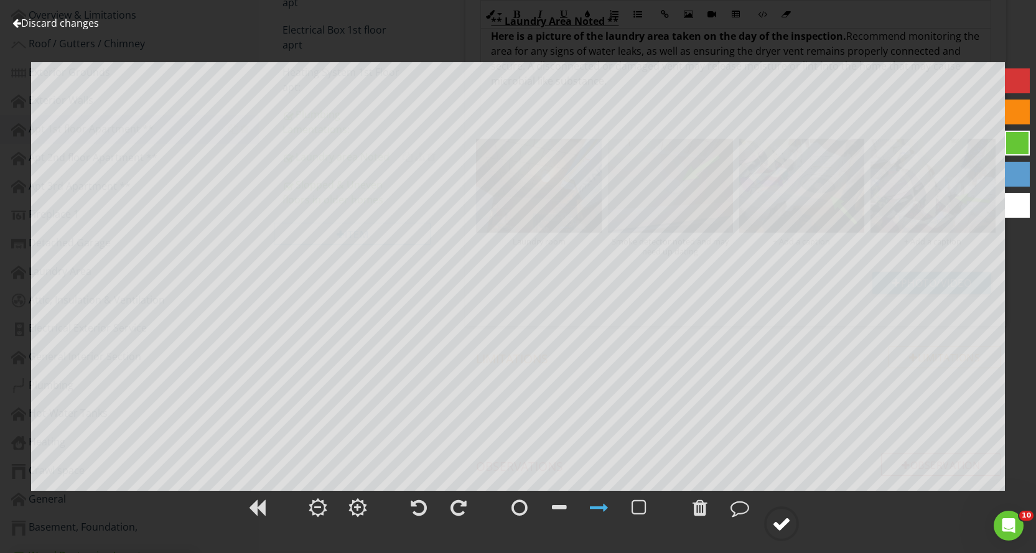
click at [787, 530] on div at bounding box center [781, 523] width 19 height 19
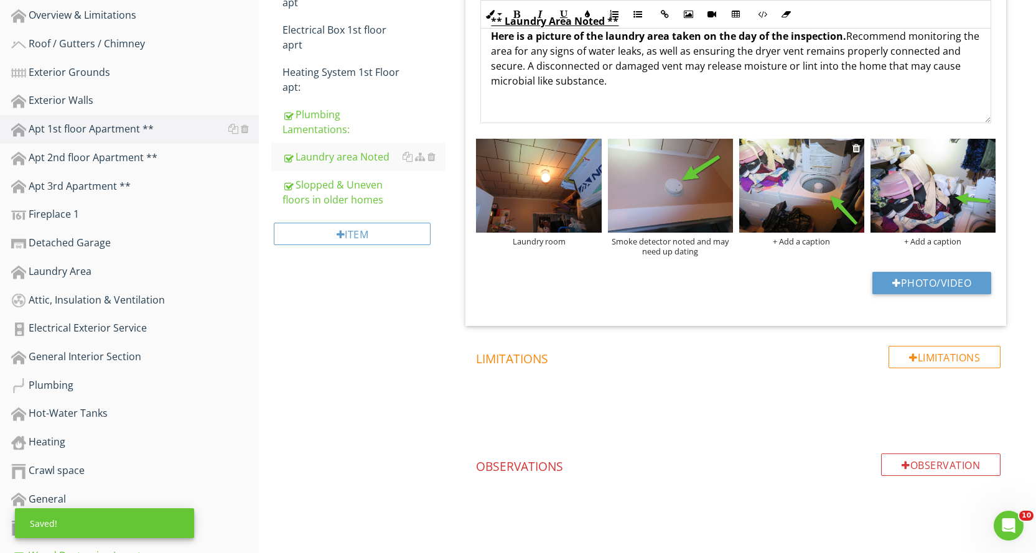
click at [825, 241] on div "+ Add a caption" at bounding box center [801, 241] width 125 height 10
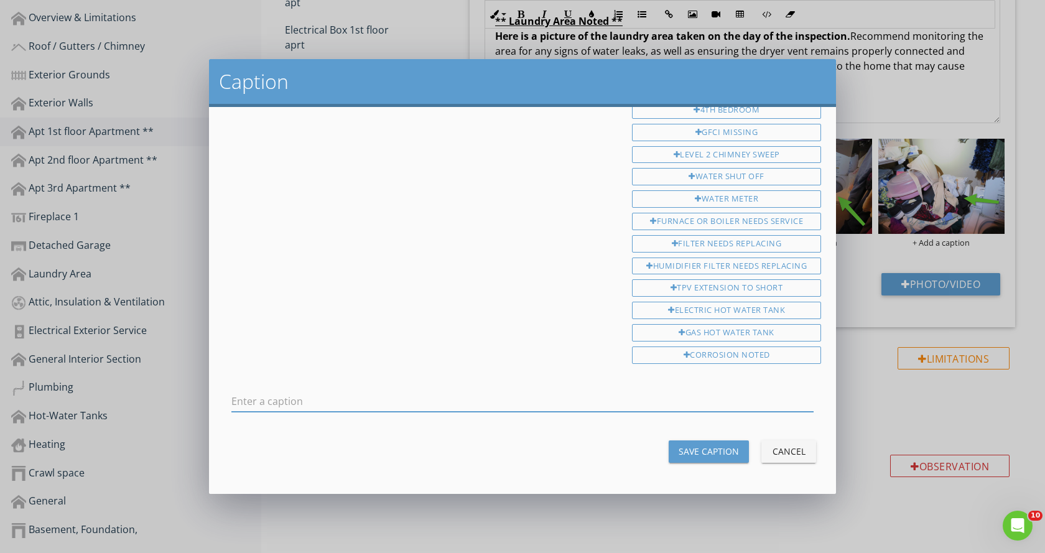
click at [348, 403] on input "text" at bounding box center [522, 401] width 582 height 21
type input "Laundry room area has stored items that blocked are view"
click at [684, 445] on div "Save Caption" at bounding box center [709, 451] width 60 height 13
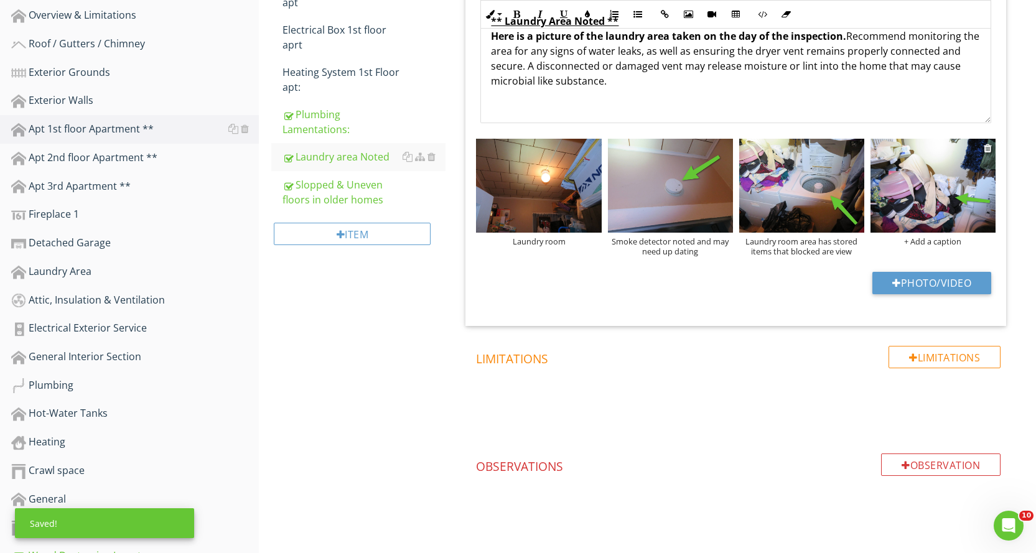
click at [936, 196] on img at bounding box center [932, 186] width 125 height 94
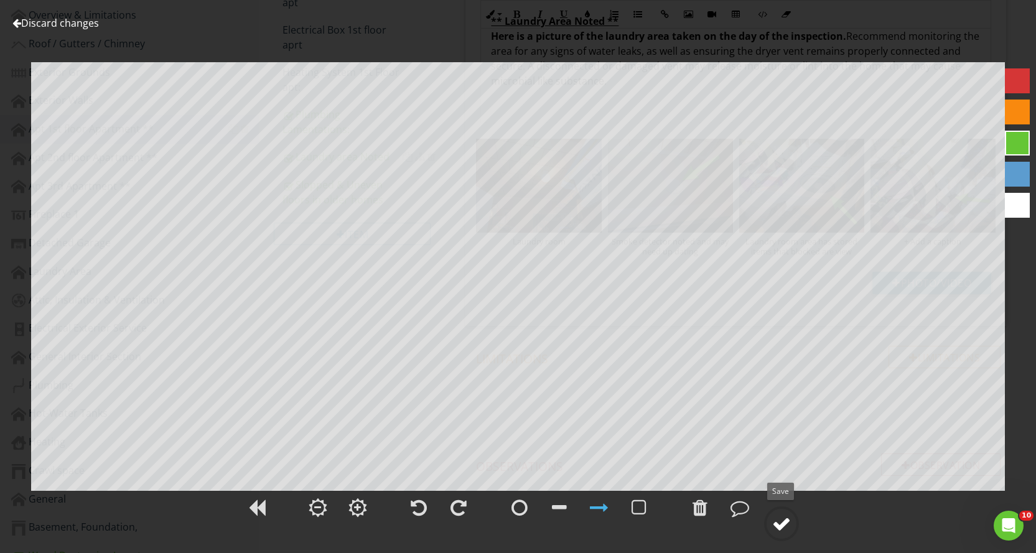
click at [776, 527] on div at bounding box center [781, 523] width 19 height 19
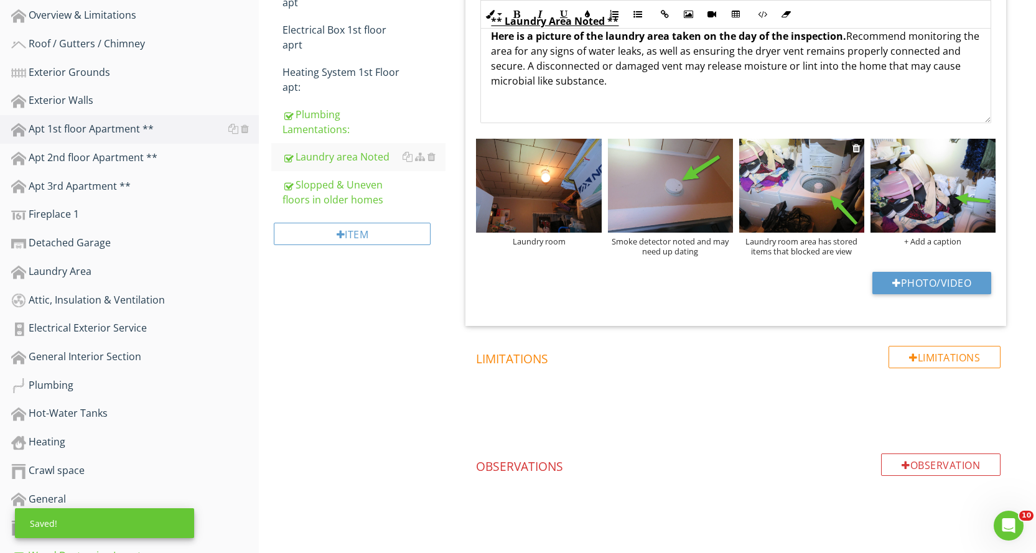
click at [806, 242] on div "Laundry room area has stored items that blocked are view" at bounding box center [801, 246] width 125 height 20
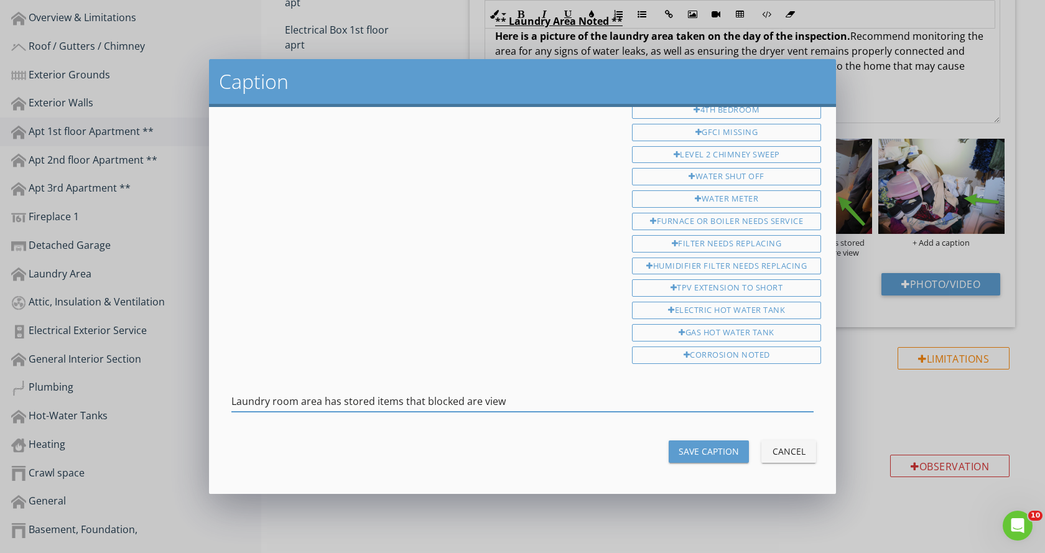
drag, startPoint x: 539, startPoint y: 406, endPoint x: 68, endPoint y: 423, distance: 471.8
click at [68, 423] on div "Caption Duct seal missing Shrubs are touch UnEven Surface Extension to Short No…" at bounding box center [522, 276] width 1045 height 553
click at [699, 449] on div "Save Caption" at bounding box center [709, 451] width 60 height 13
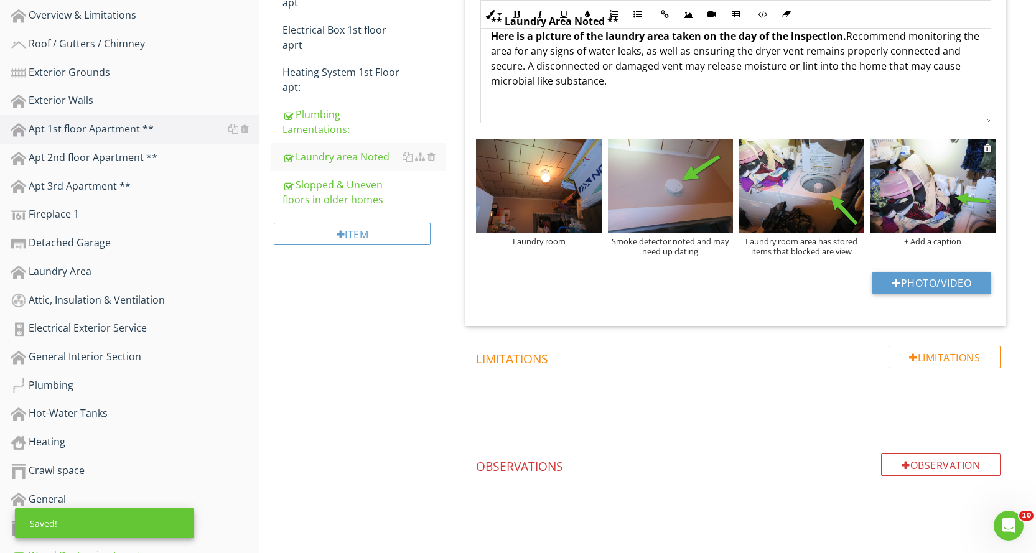
click at [914, 235] on div at bounding box center [932, 188] width 125 height 98
click at [948, 244] on div "+ Add a caption" at bounding box center [932, 241] width 125 height 10
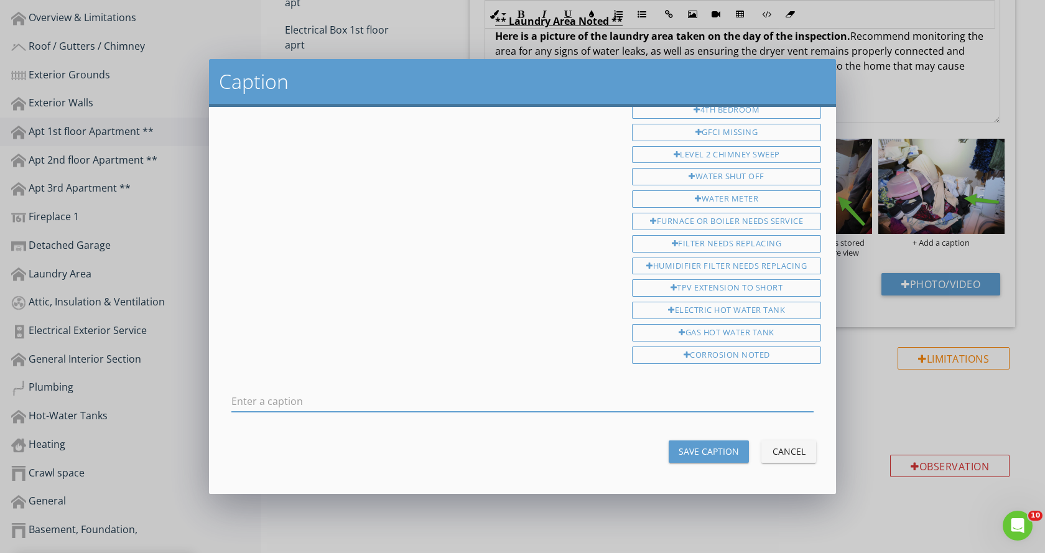
click at [352, 399] on input "text" at bounding box center [522, 401] width 582 height 21
type input "Laundry room area has stored items that blocked are view"
click at [689, 449] on div "Save Caption" at bounding box center [709, 451] width 60 height 13
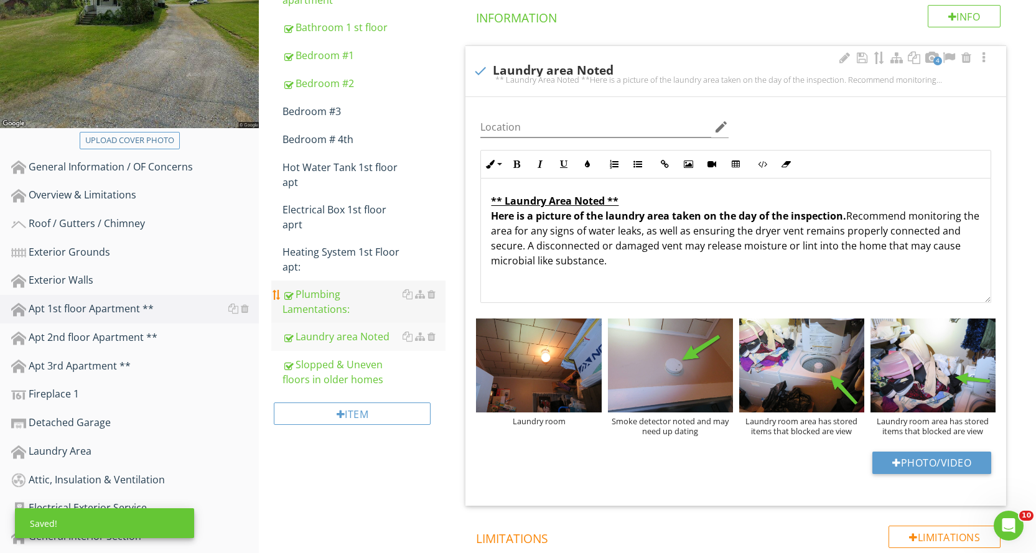
scroll to position [187, 0]
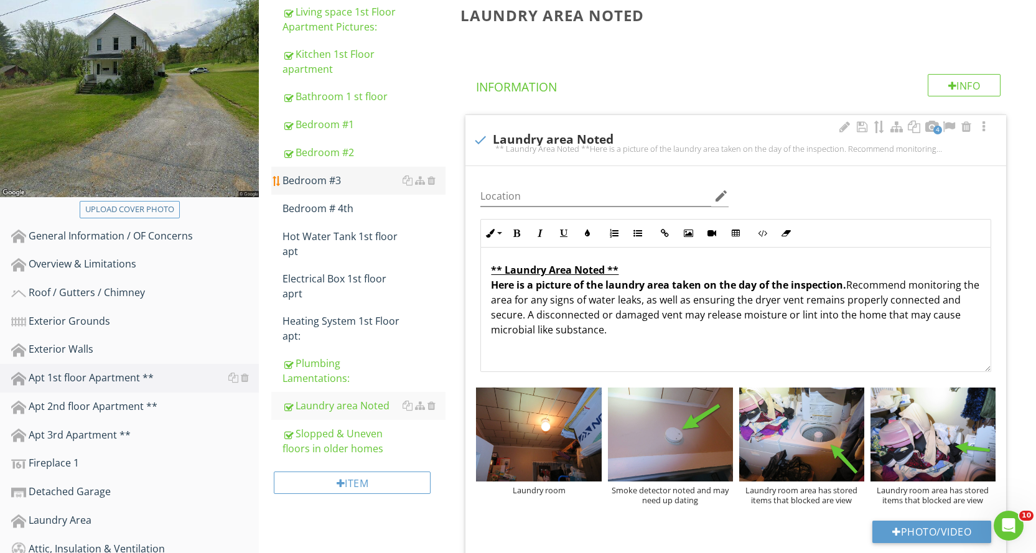
click at [378, 180] on div "Bedroom #3" at bounding box center [363, 180] width 163 height 15
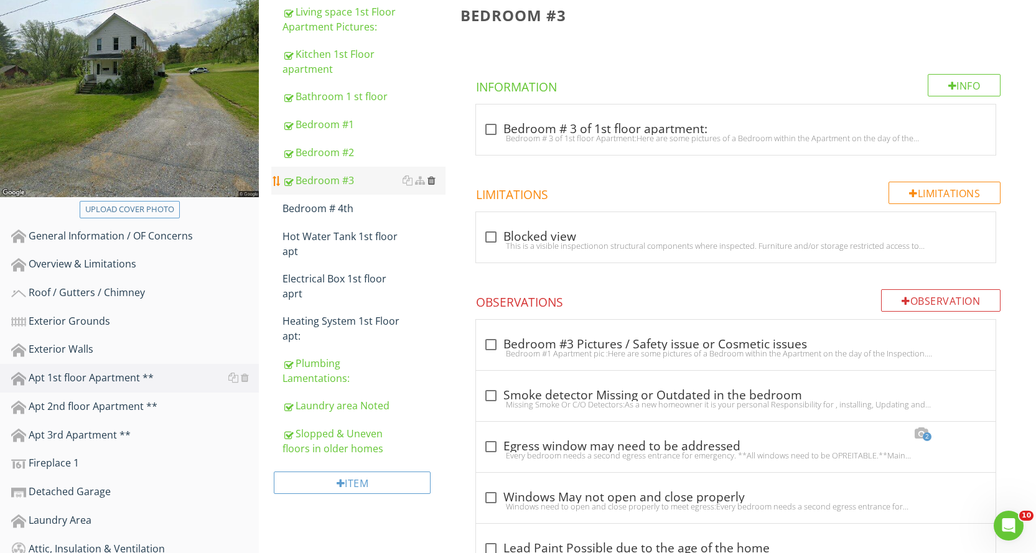
click at [432, 181] on div at bounding box center [431, 180] width 8 height 10
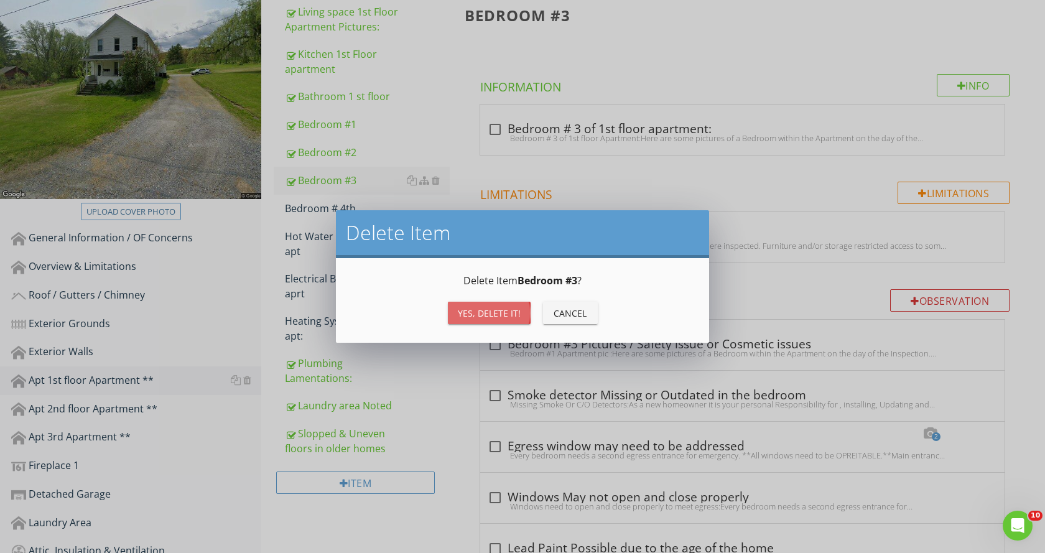
click at [474, 309] on div "Yes, Delete it!" at bounding box center [489, 313] width 63 height 13
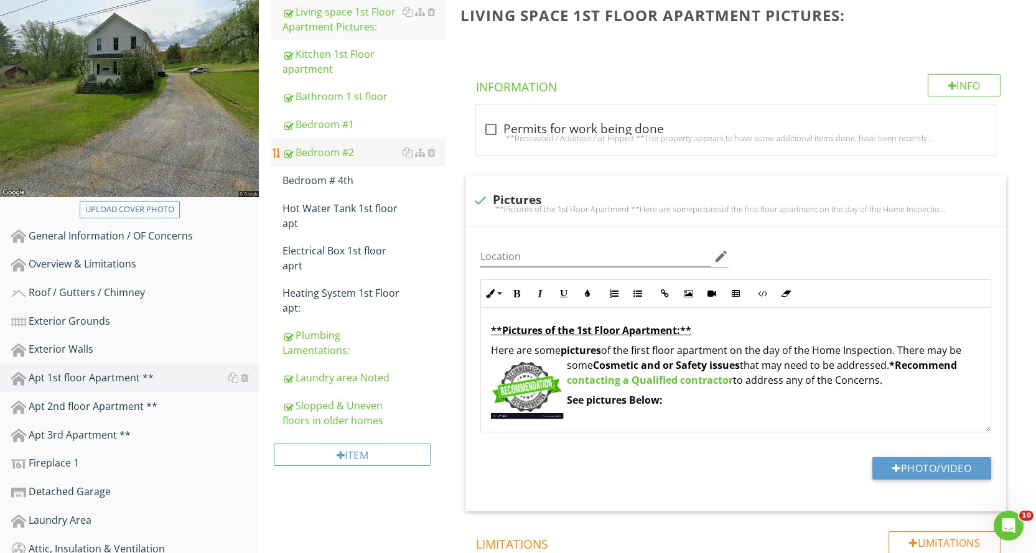
click at [358, 153] on div "Bedroom #2" at bounding box center [363, 152] width 163 height 15
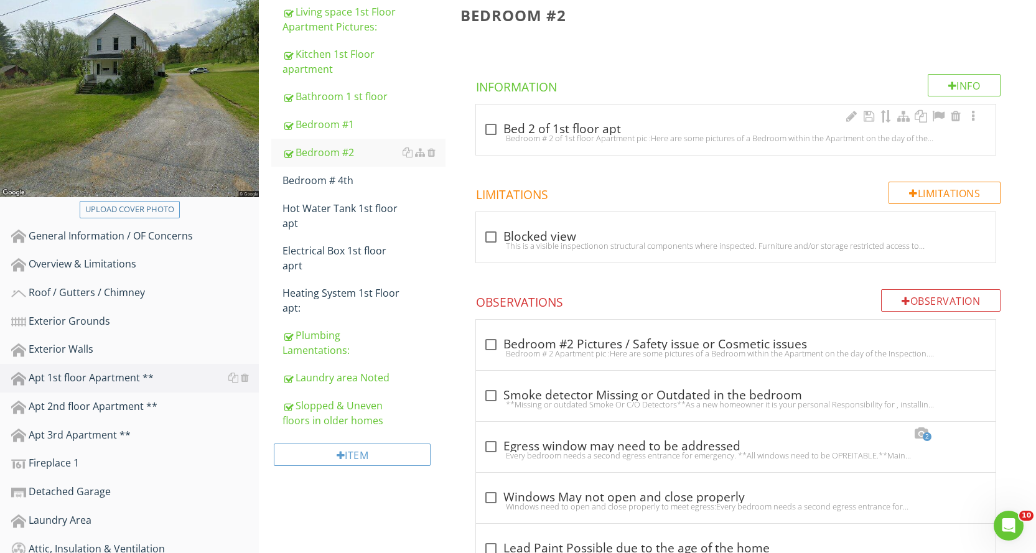
click at [490, 133] on div "check_box_outline_blank Bed 2 of 1st floor apt Bedroom # 2 of 1st floor Apartme…" at bounding box center [735, 132] width 505 height 27
checkbox input "true"
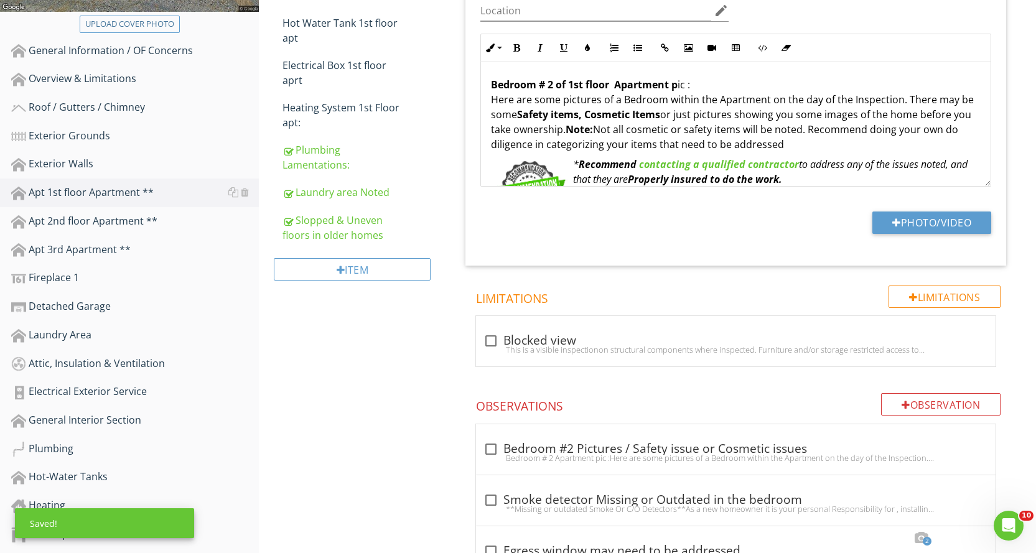
scroll to position [373, 0]
click at [921, 220] on button "Photo/Video" at bounding box center [931, 221] width 119 height 22
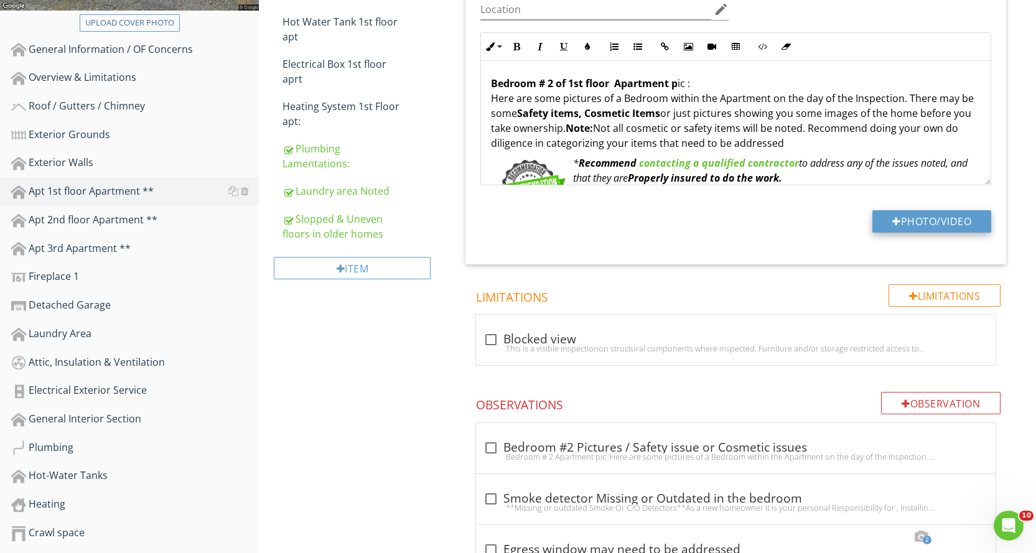
type input "C:\fakepath\IMG_8609.JPG"
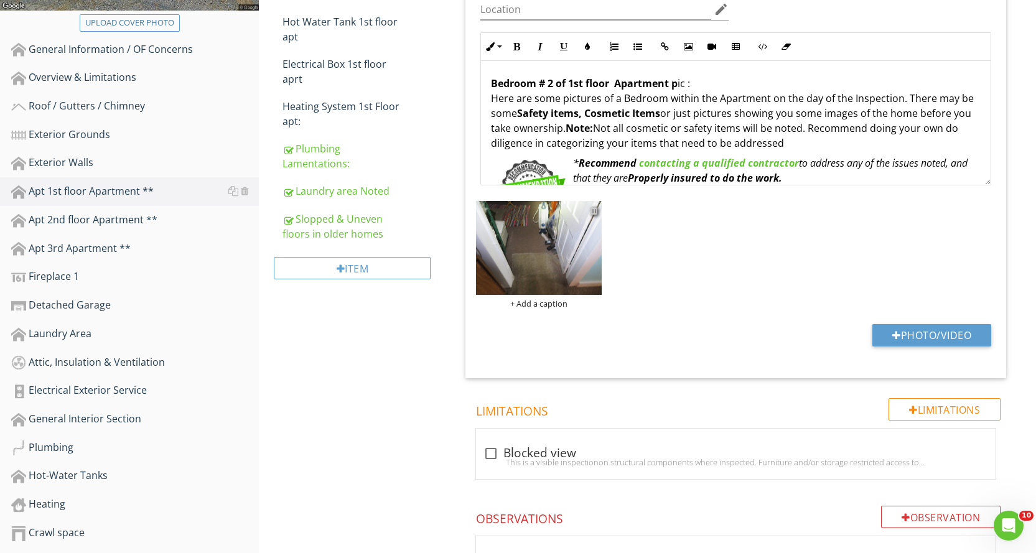
click at [593, 214] on div at bounding box center [594, 210] width 8 height 10
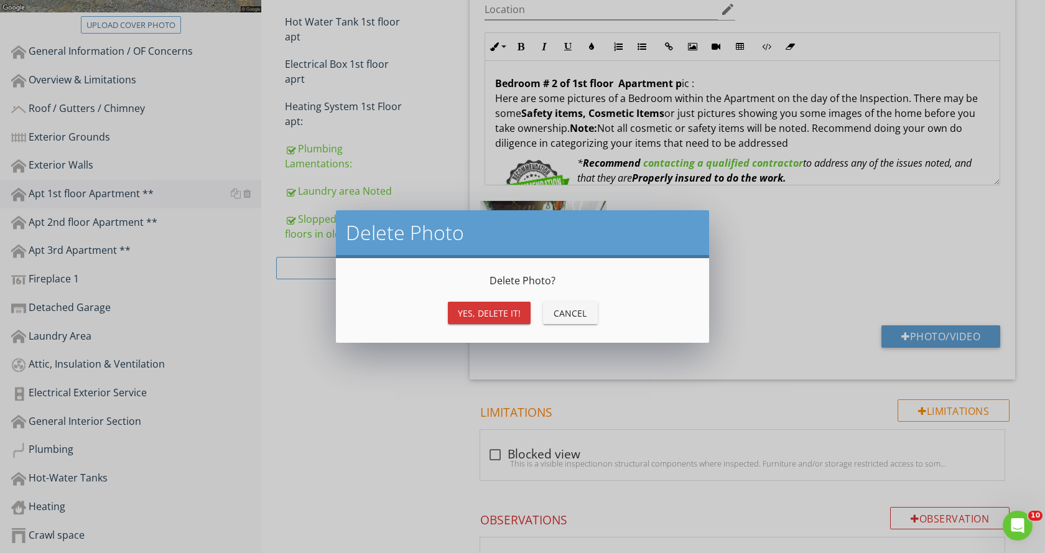
click at [485, 297] on div "Delete Photo ? Yes, Delete it! Cancel" at bounding box center [522, 300] width 343 height 55
click at [484, 304] on div "Yes, Delete it! Cancel" at bounding box center [522, 313] width 343 height 30
click at [498, 315] on div "Yes, Delete it!" at bounding box center [489, 313] width 63 height 13
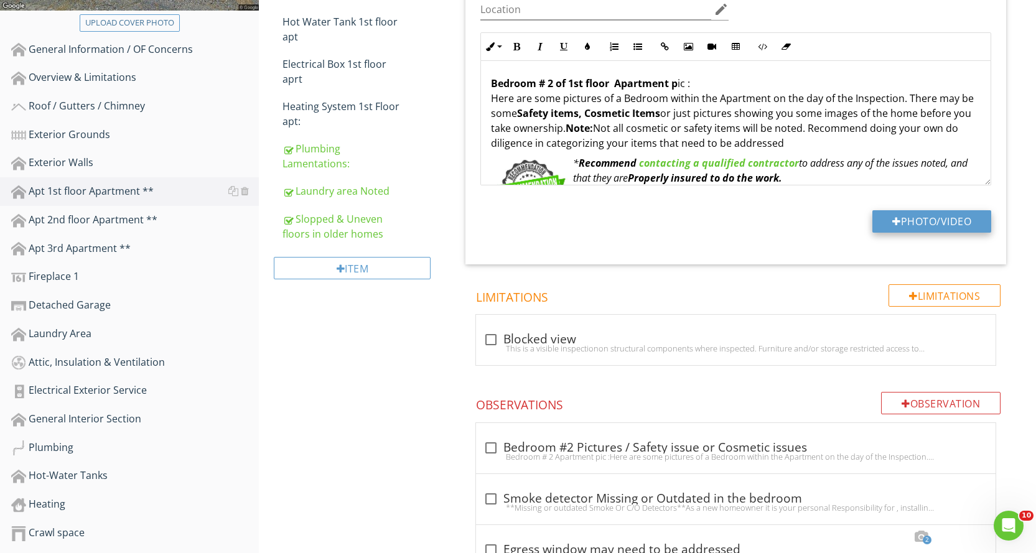
click at [928, 217] on button "Photo/Video" at bounding box center [931, 221] width 119 height 22
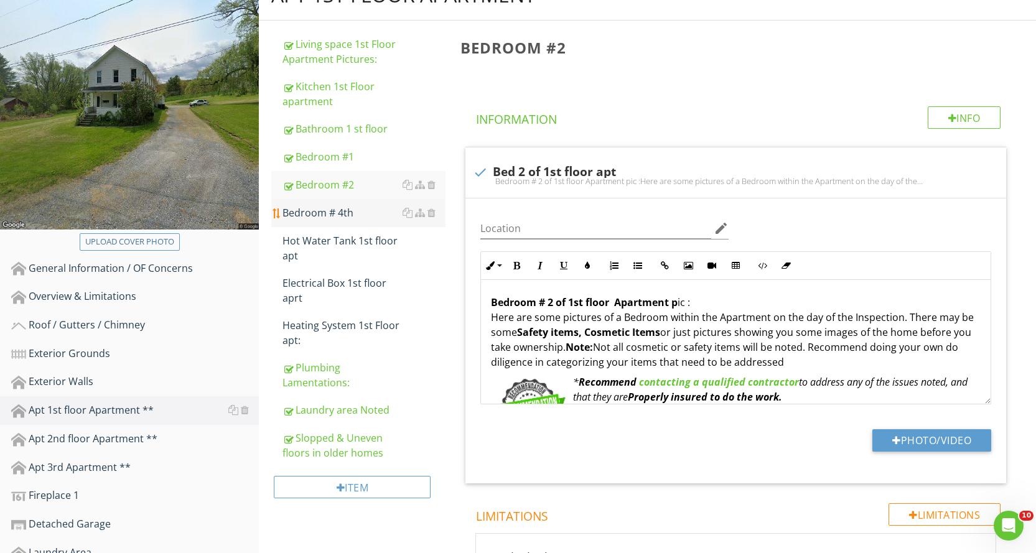
scroll to position [124, 0]
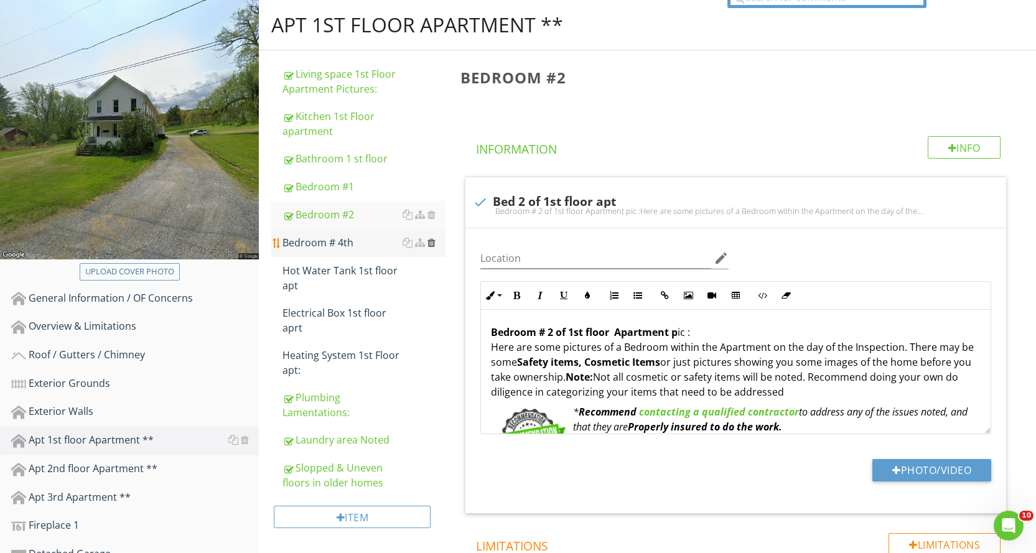
click at [435, 240] on div at bounding box center [431, 243] width 8 height 10
type textarea "<p><strong>Bedroom # 2 of 1st floor &nbsp;Apartment p</strong>ic :<br>Here are …"
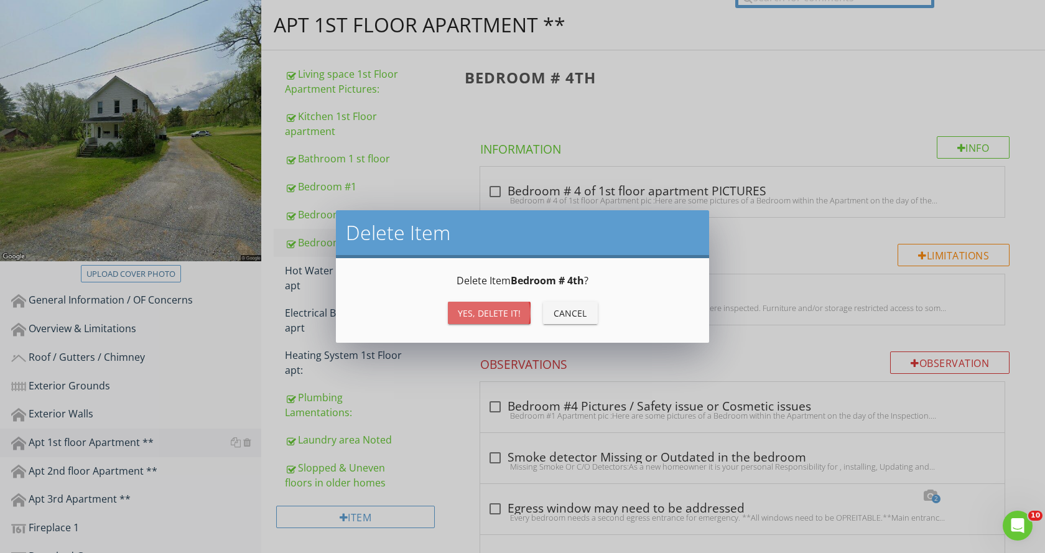
click at [486, 307] on div "Yes, Delete it!" at bounding box center [489, 313] width 63 height 13
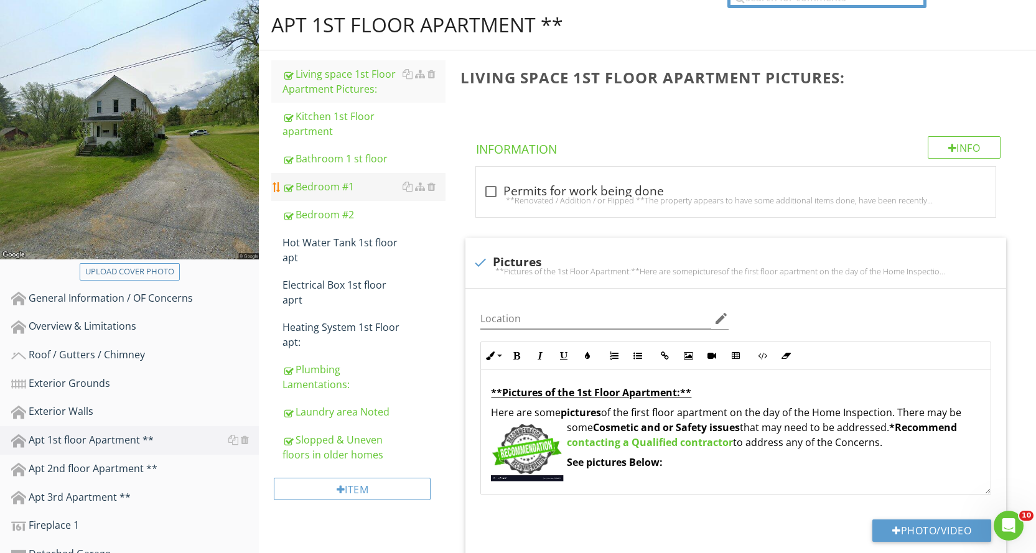
scroll to position [62, 0]
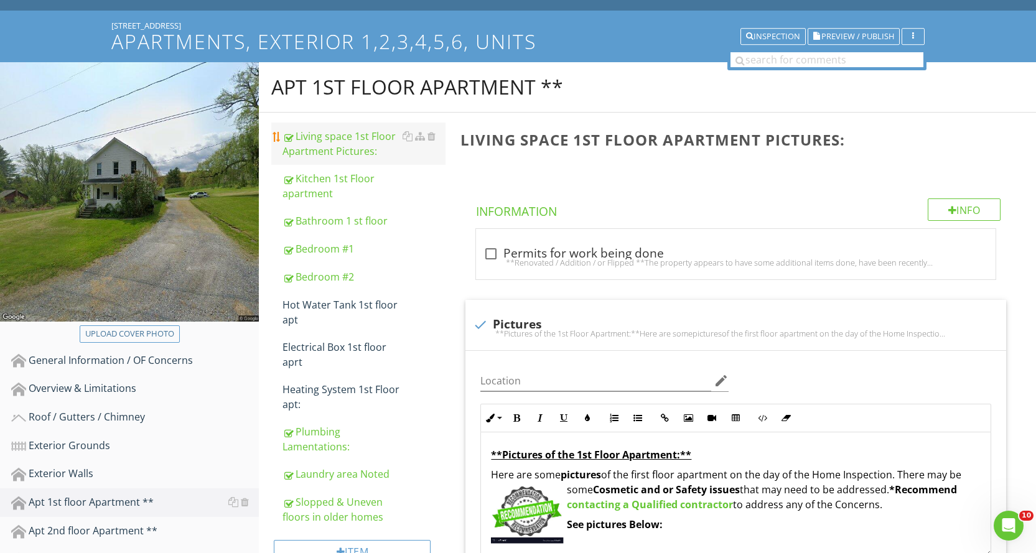
click at [389, 139] on div "Living space 1st Floor Apartment Pictures:" at bounding box center [363, 144] width 163 height 30
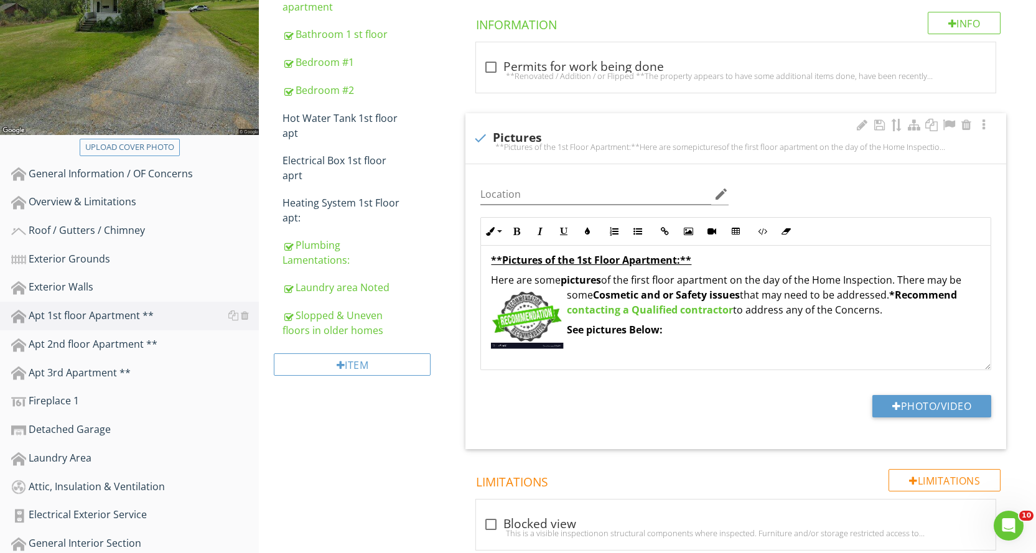
scroll to position [11, 0]
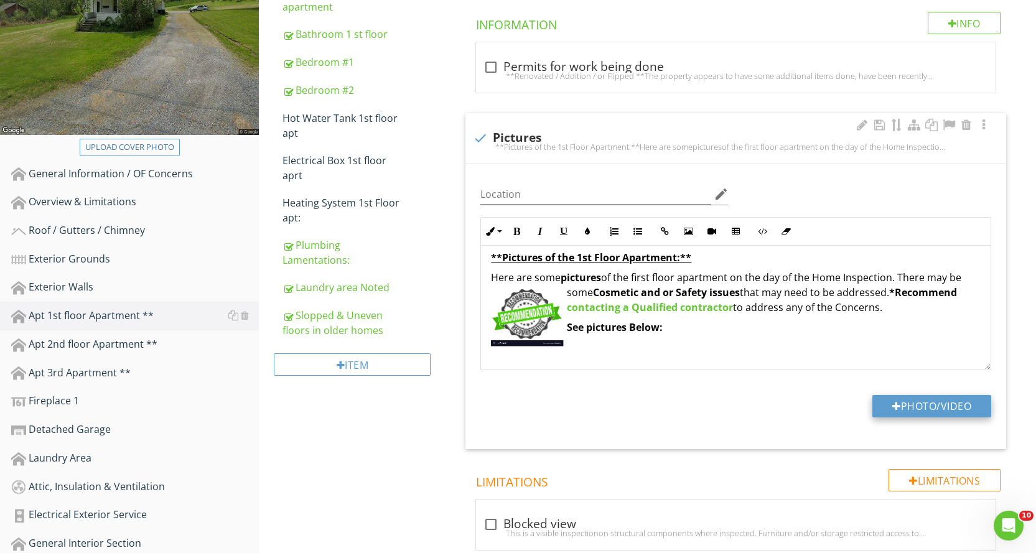
click at [914, 404] on button "Photo/Video" at bounding box center [931, 406] width 119 height 22
type input "C:\fakepath\IMG_8621.JPG"
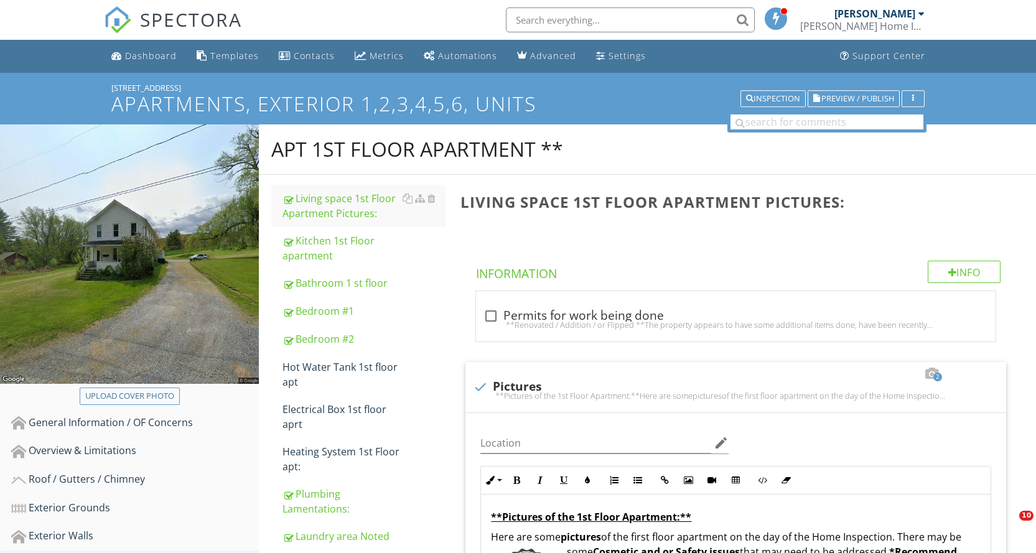
scroll to position [249, 0]
